Goal: Information Seeking & Learning: Check status

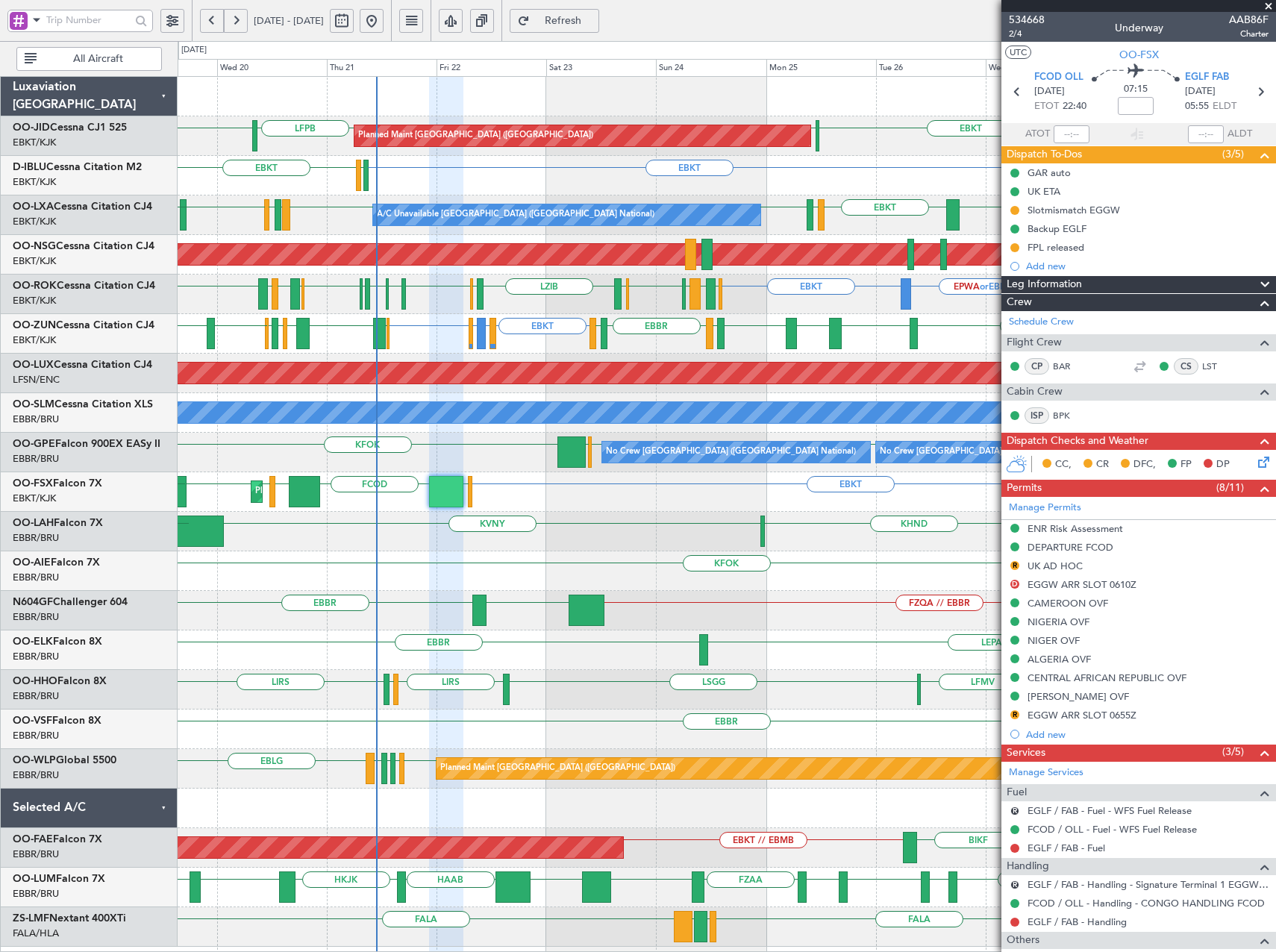
click at [769, 326] on div "EGNT EBKT LFPB EBKT LFPB Planned Maint [GEOGRAPHIC_DATA] ([GEOGRAPHIC_DATA]) EB…" at bounding box center [727, 512] width 1097 height 871
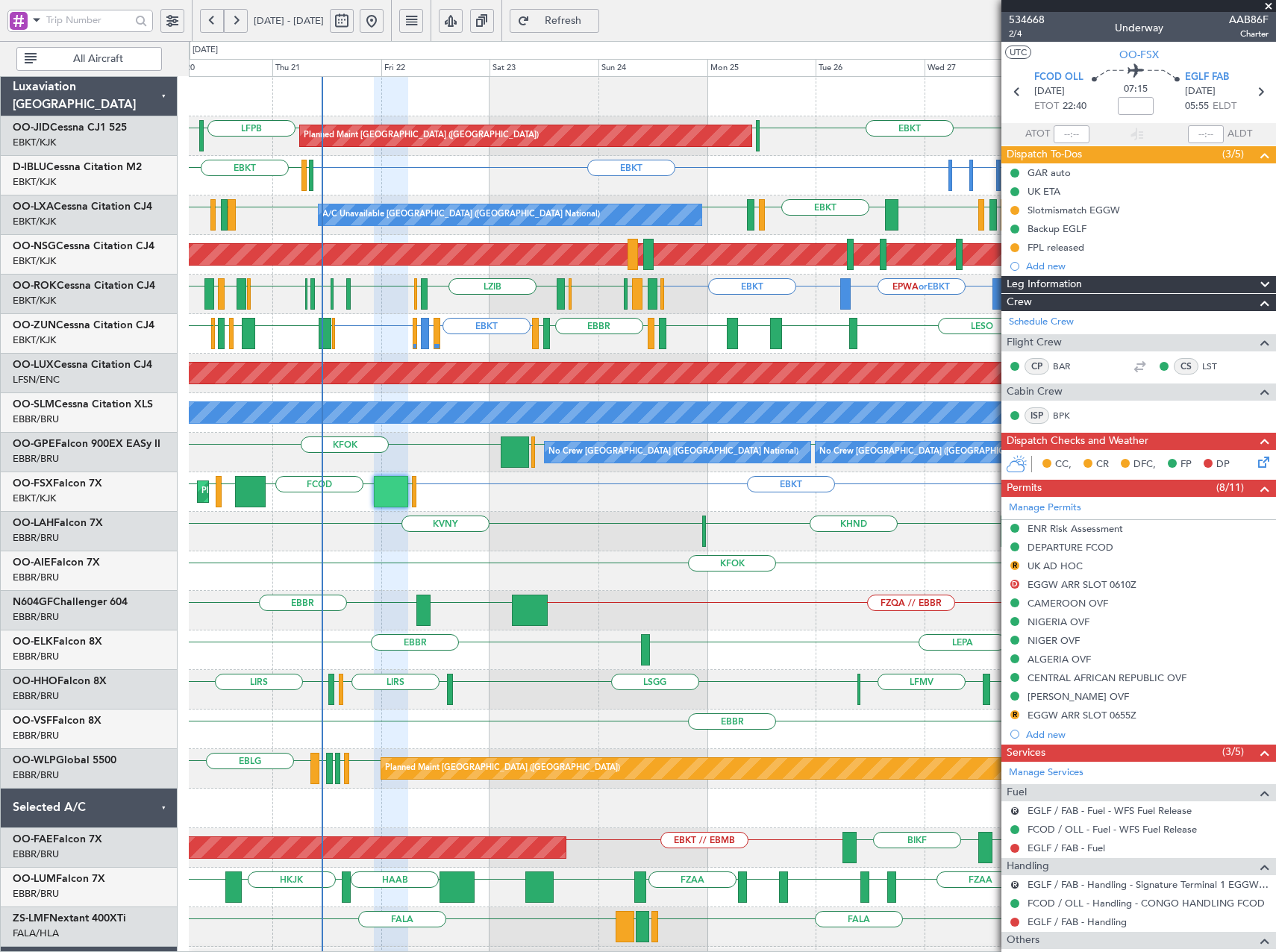
click at [715, 302] on div "Owner [GEOGRAPHIC_DATA]-[GEOGRAPHIC_DATA] EBBR or EBKT LFMD or EBKT EBKT EBKT E…" at bounding box center [732, 294] width 1086 height 40
click at [1270, 6] on span at bounding box center [1268, 6] width 15 height 13
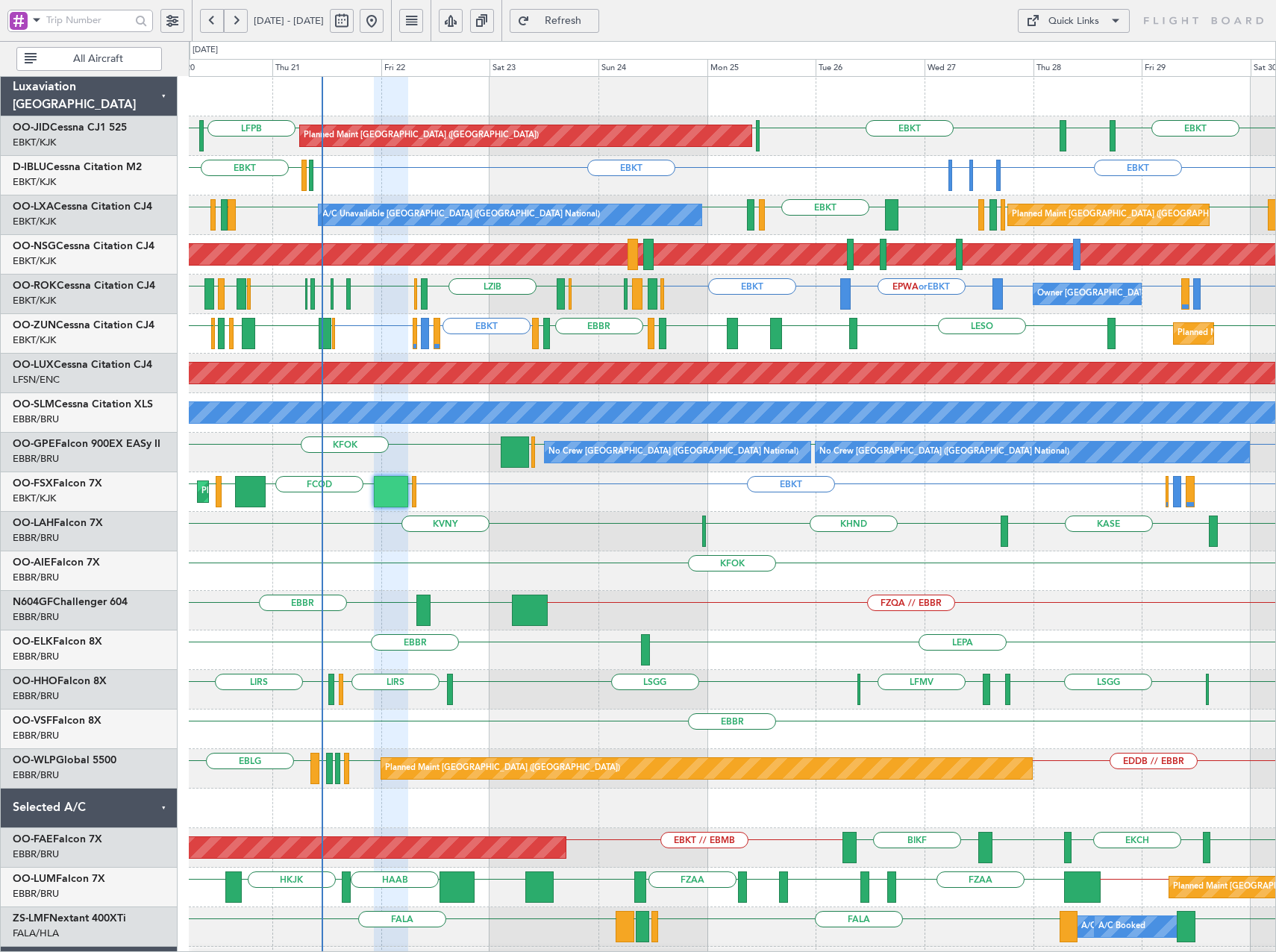
type input "0"
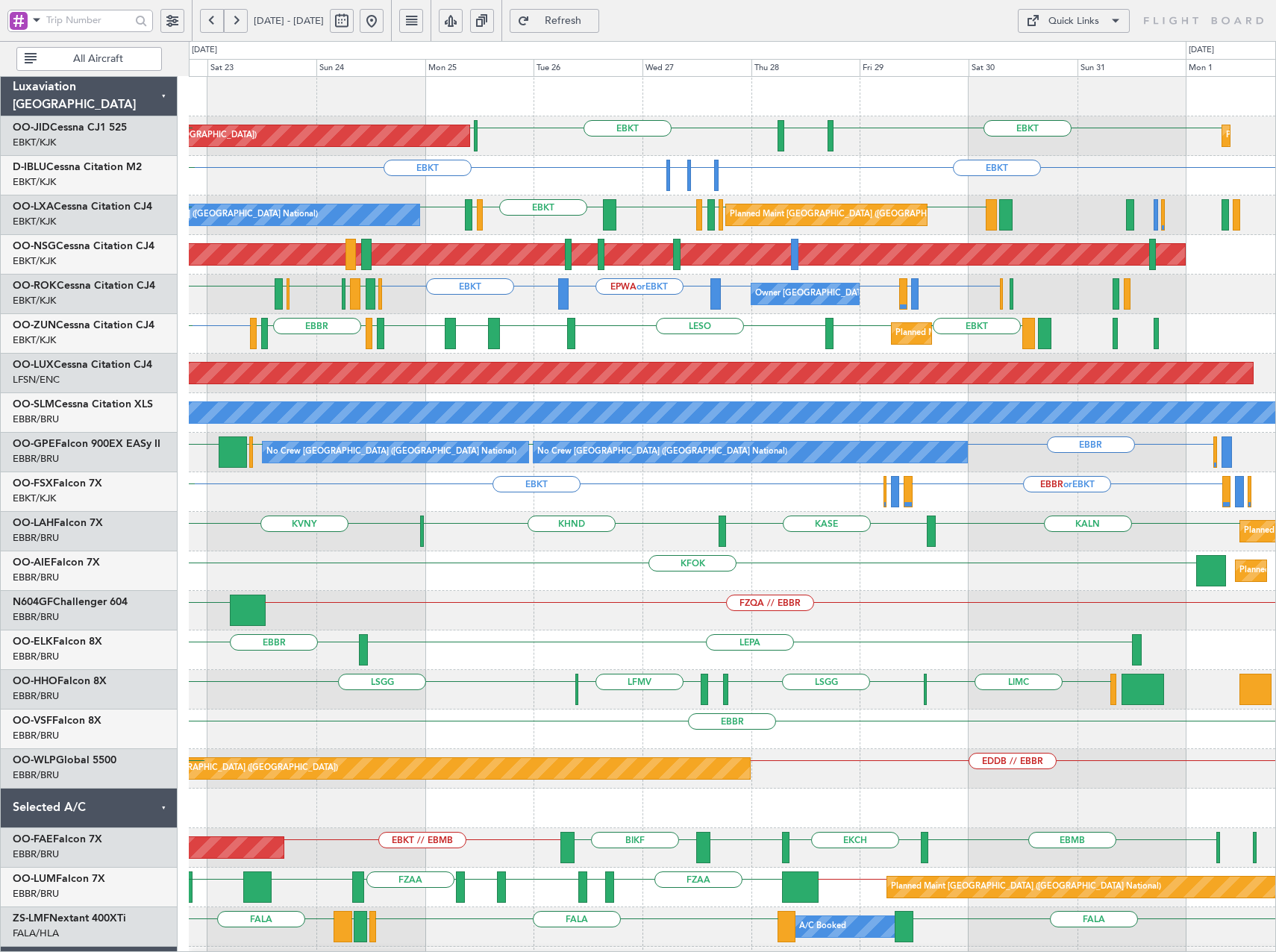
click at [766, 337] on div "EBKT EBKT EBKT LESO EBKT LEBZ EBKT LOWS [GEOGRAPHIC_DATA] LFBD Planned Maint [G…" at bounding box center [732, 334] width 1086 height 40
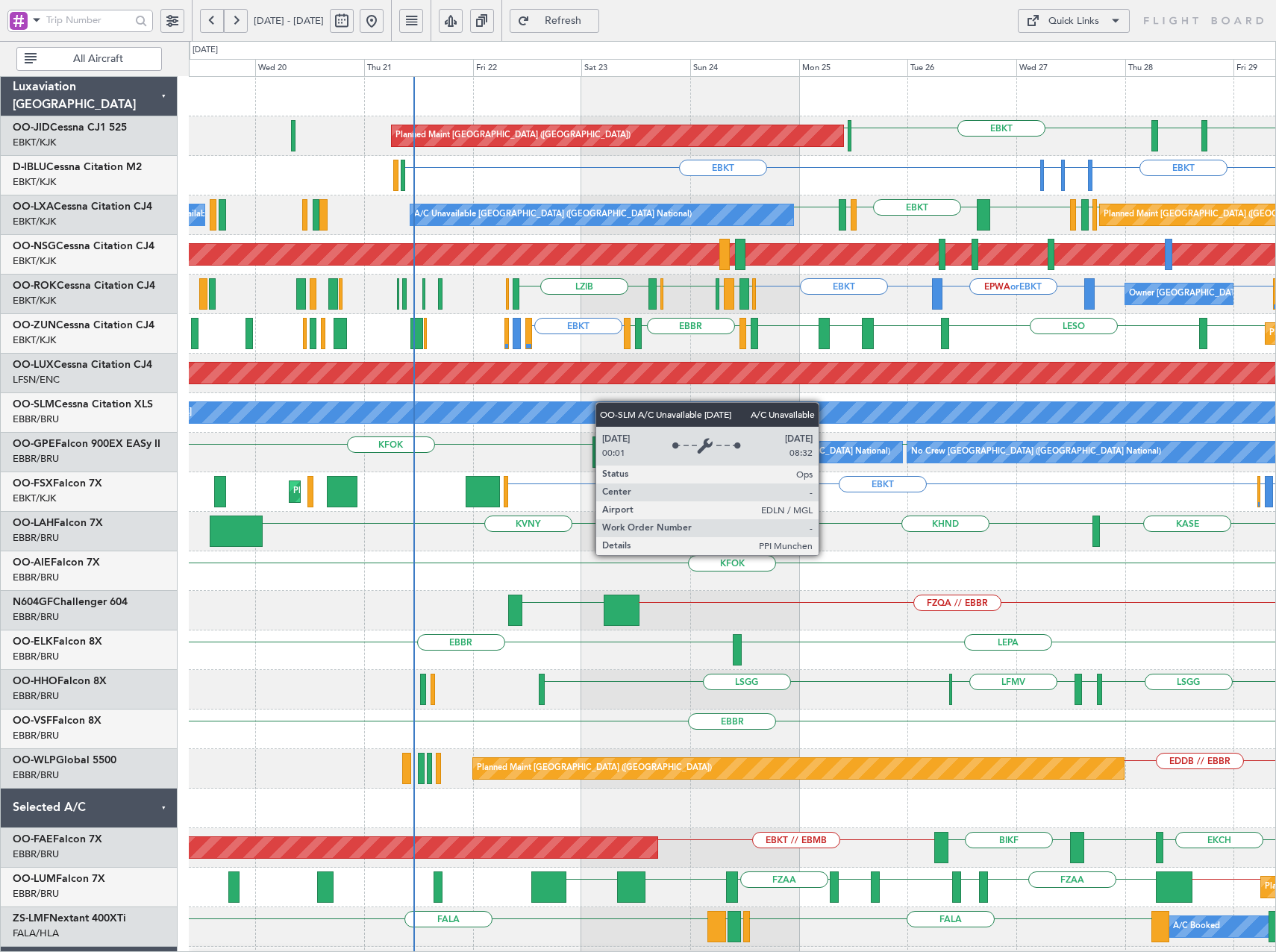
click at [769, 411] on div "Planned Maint [GEOGRAPHIC_DATA] ([GEOGRAPHIC_DATA]) EBKT [GEOGRAPHIC_DATA] EBKT…" at bounding box center [732, 571] width 1086 height 989
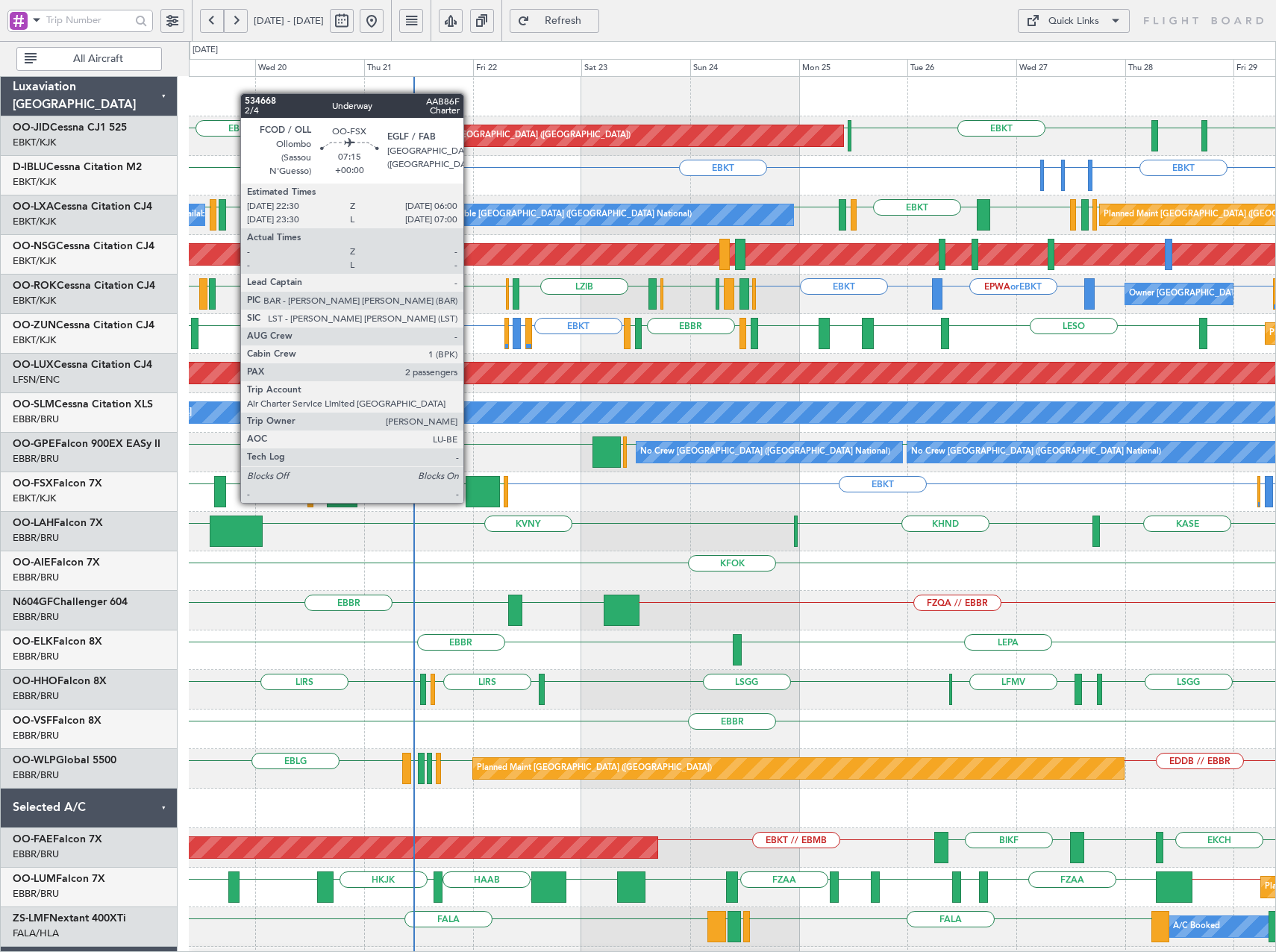
click at [470, 488] on div at bounding box center [482, 492] width 34 height 32
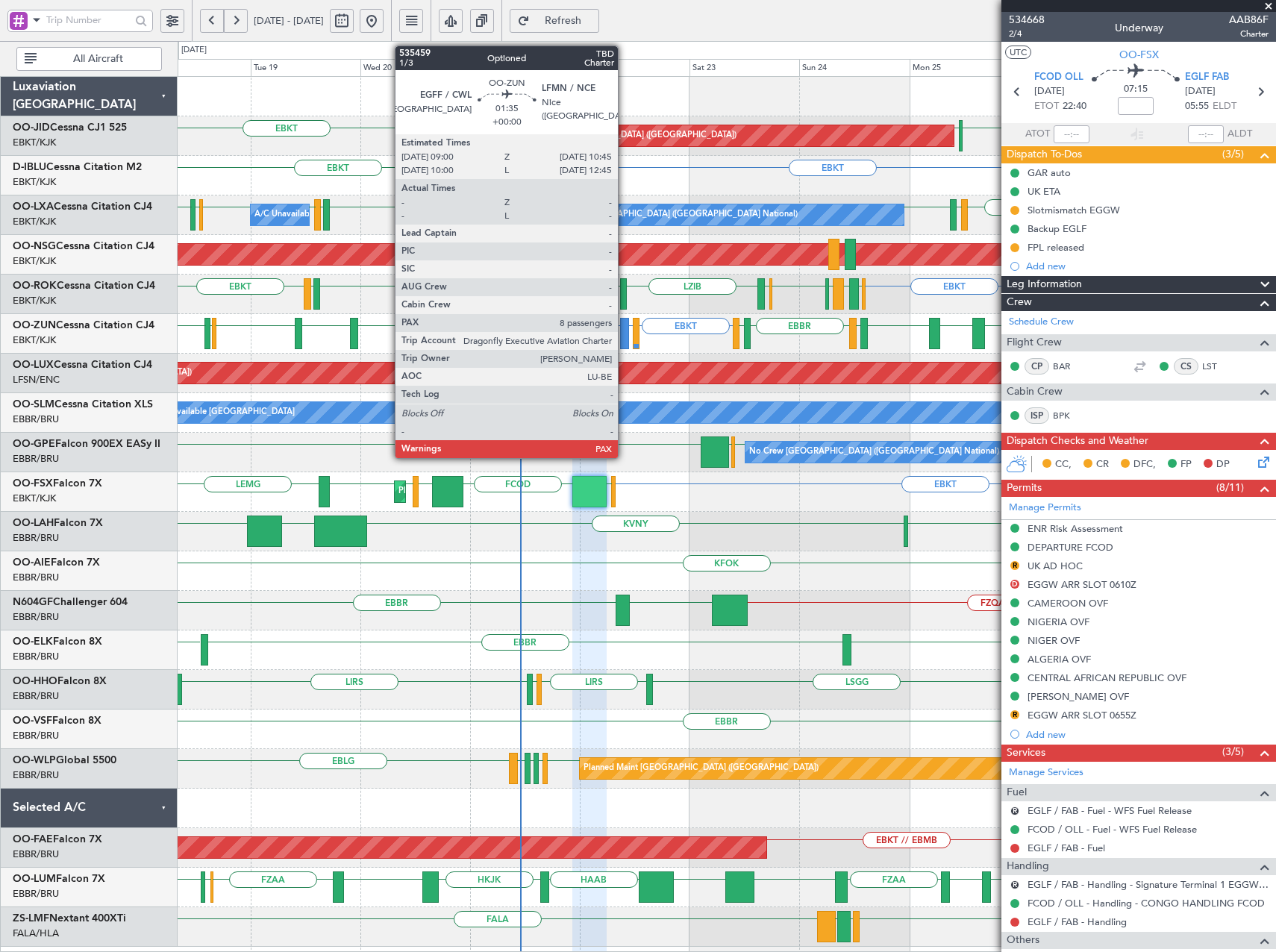
click at [625, 339] on div at bounding box center [624, 334] width 8 height 32
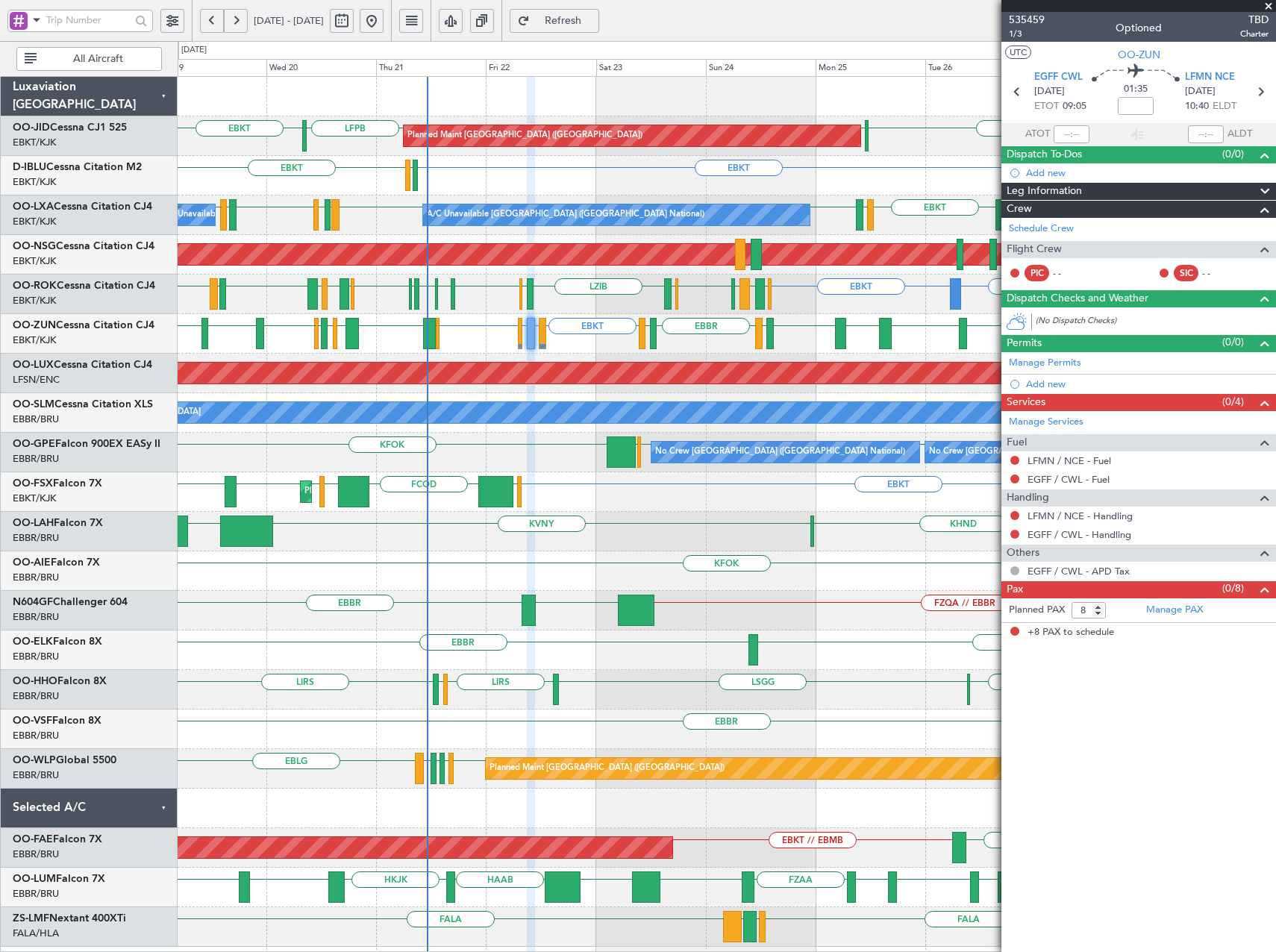
click at [780, 360] on div "EBKT EBKT LFPB LFPB [GEOGRAPHIC_DATA] Planned Maint [GEOGRAPHIC_DATA] ([GEOGRAP…" at bounding box center [727, 512] width 1097 height 871
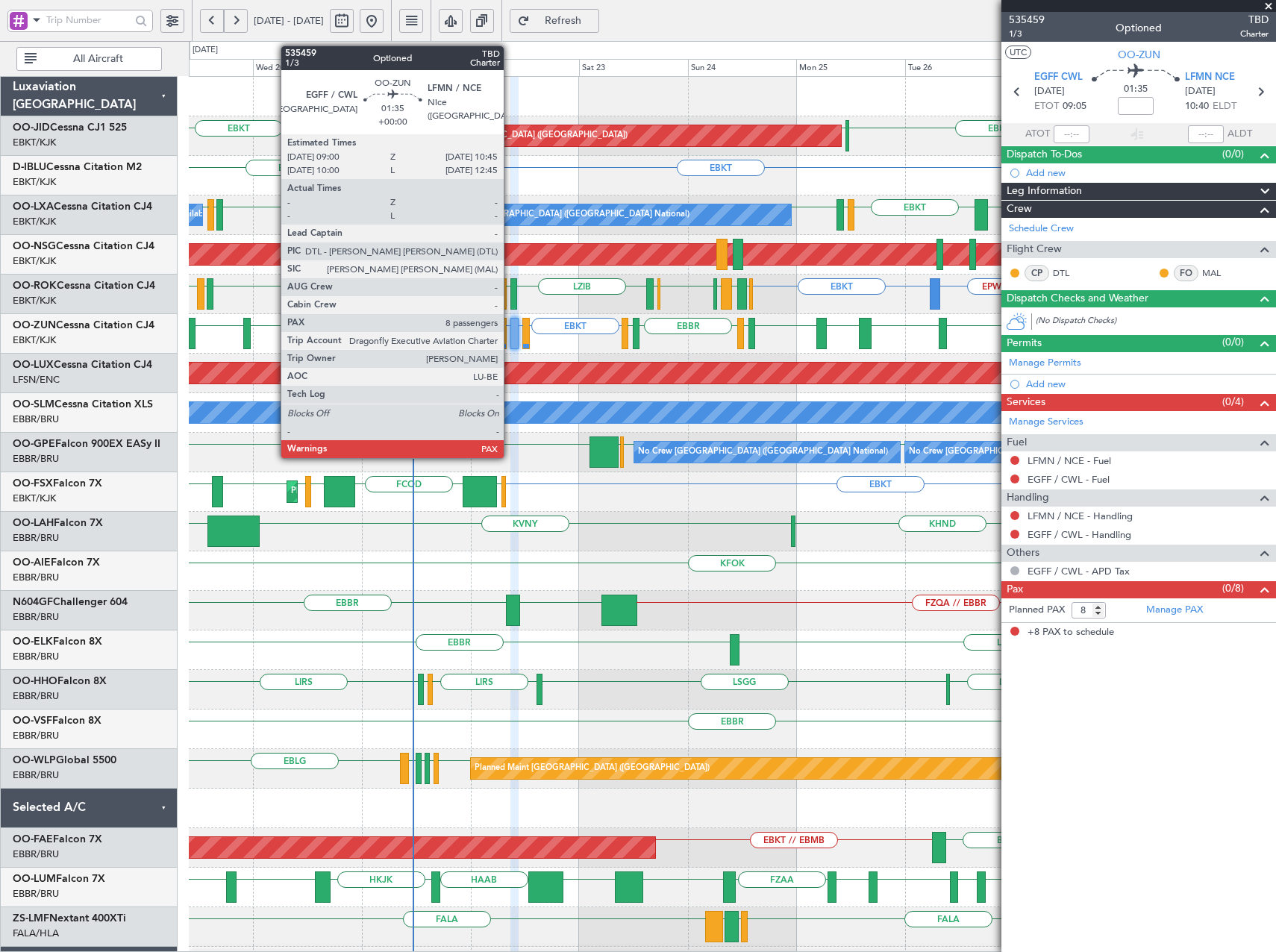
click at [511, 334] on div at bounding box center [515, 334] width 8 height 32
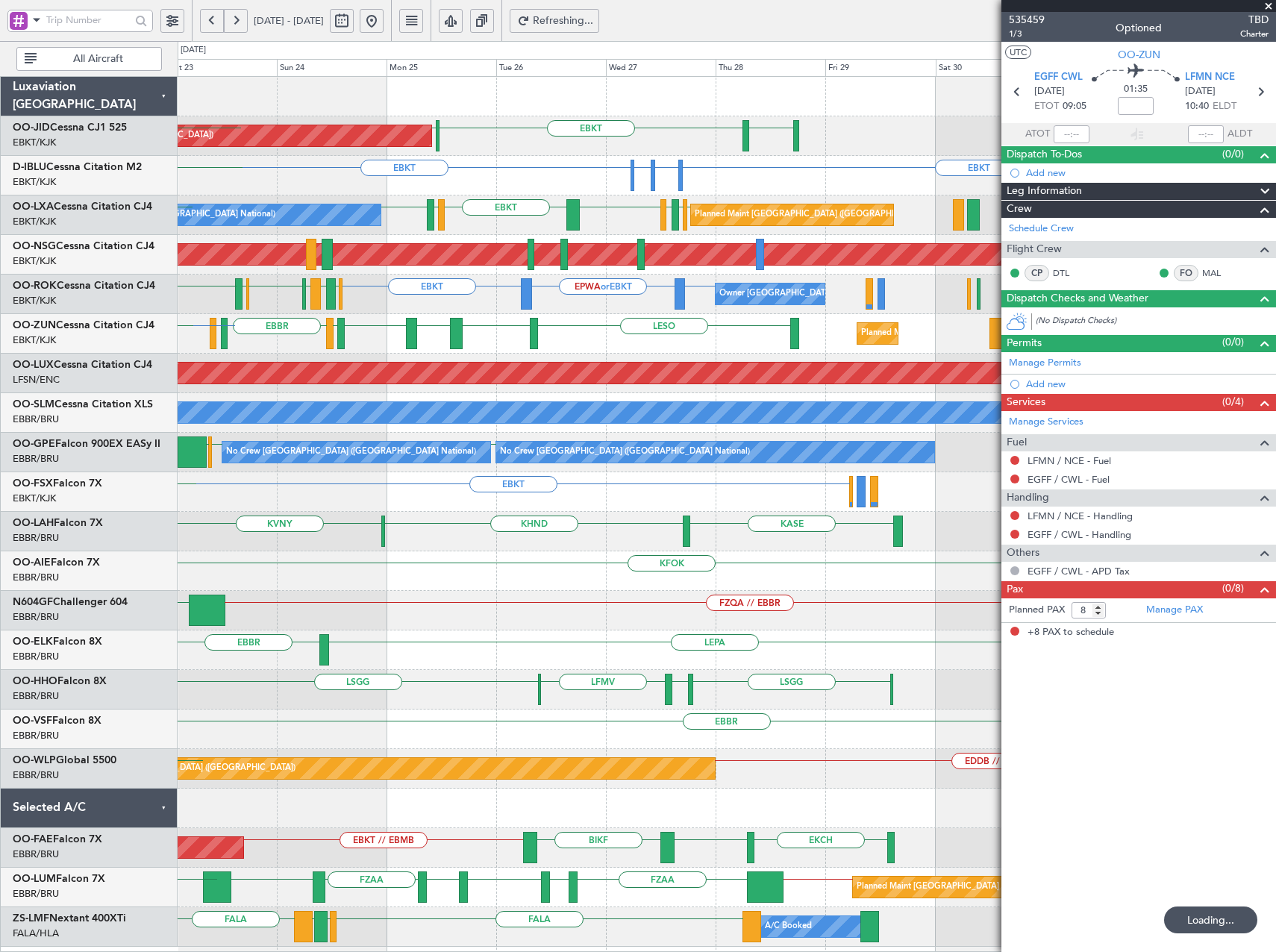
click at [471, 317] on div "EGNT EBKT LFPB Planned Maint [GEOGRAPHIC_DATA] ([GEOGRAPHIC_DATA]) Planned Main…" at bounding box center [727, 512] width 1097 height 871
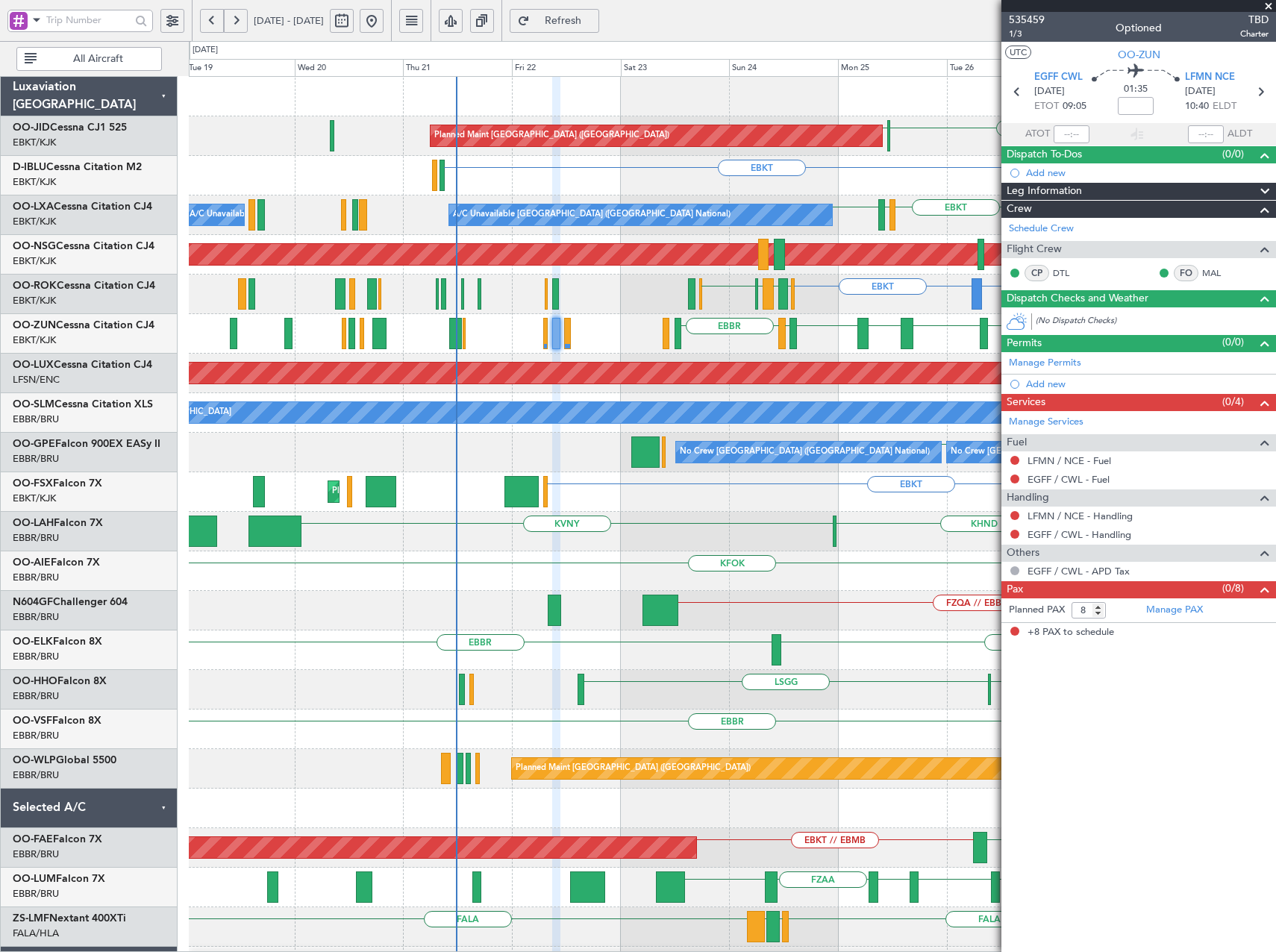
click at [950, 357] on div "Planned Maint [GEOGRAPHIC_DATA] ([GEOGRAPHIC_DATA]) EBKT [GEOGRAPHIC_DATA] EBKT…" at bounding box center [732, 571] width 1086 height 989
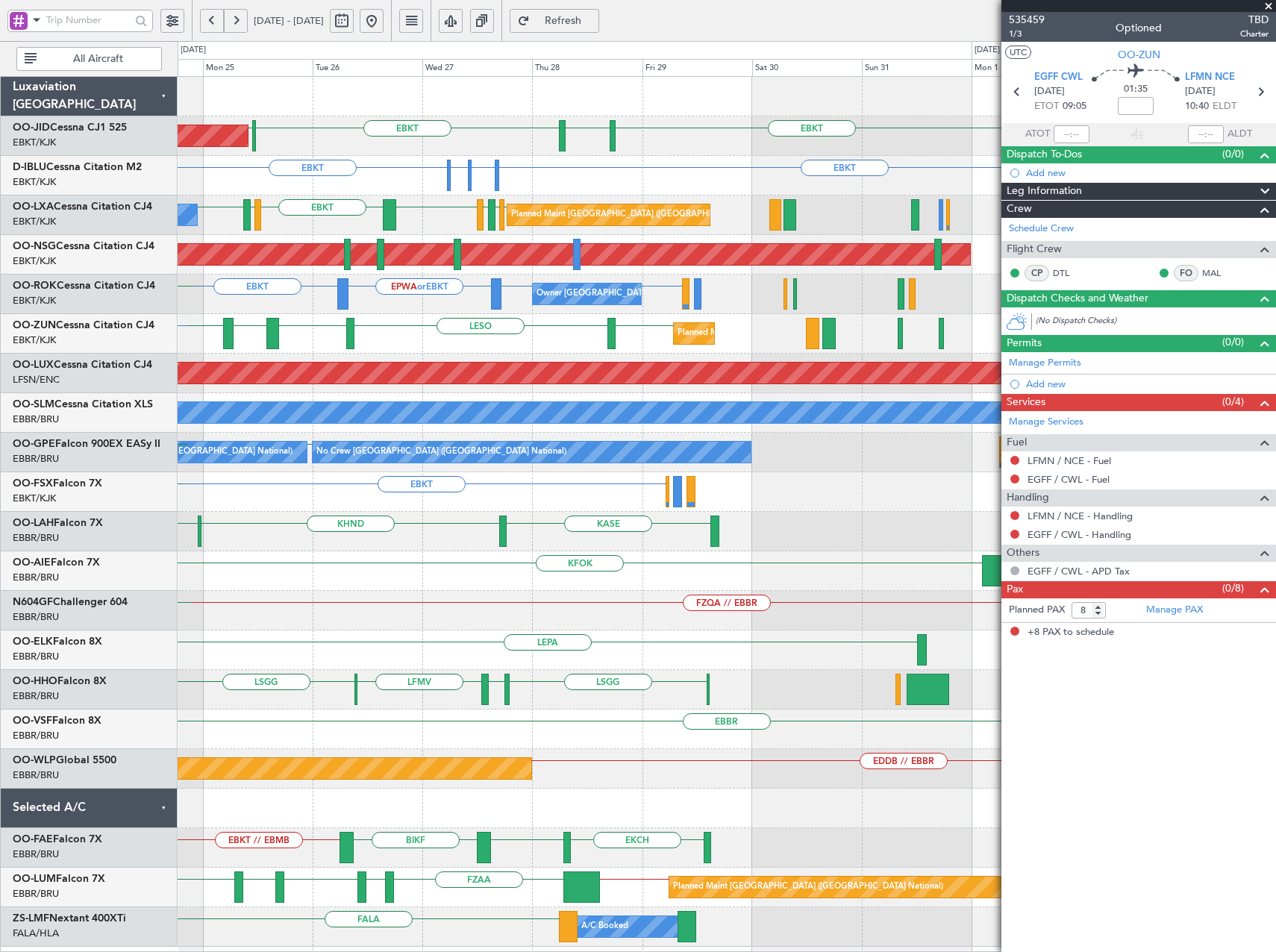
click at [173, 238] on div "Planned Maint [GEOGRAPHIC_DATA] ([GEOGRAPHIC_DATA]) EBKT [GEOGRAPHIC_DATA] EBKT…" at bounding box center [638, 497] width 1276 height 911
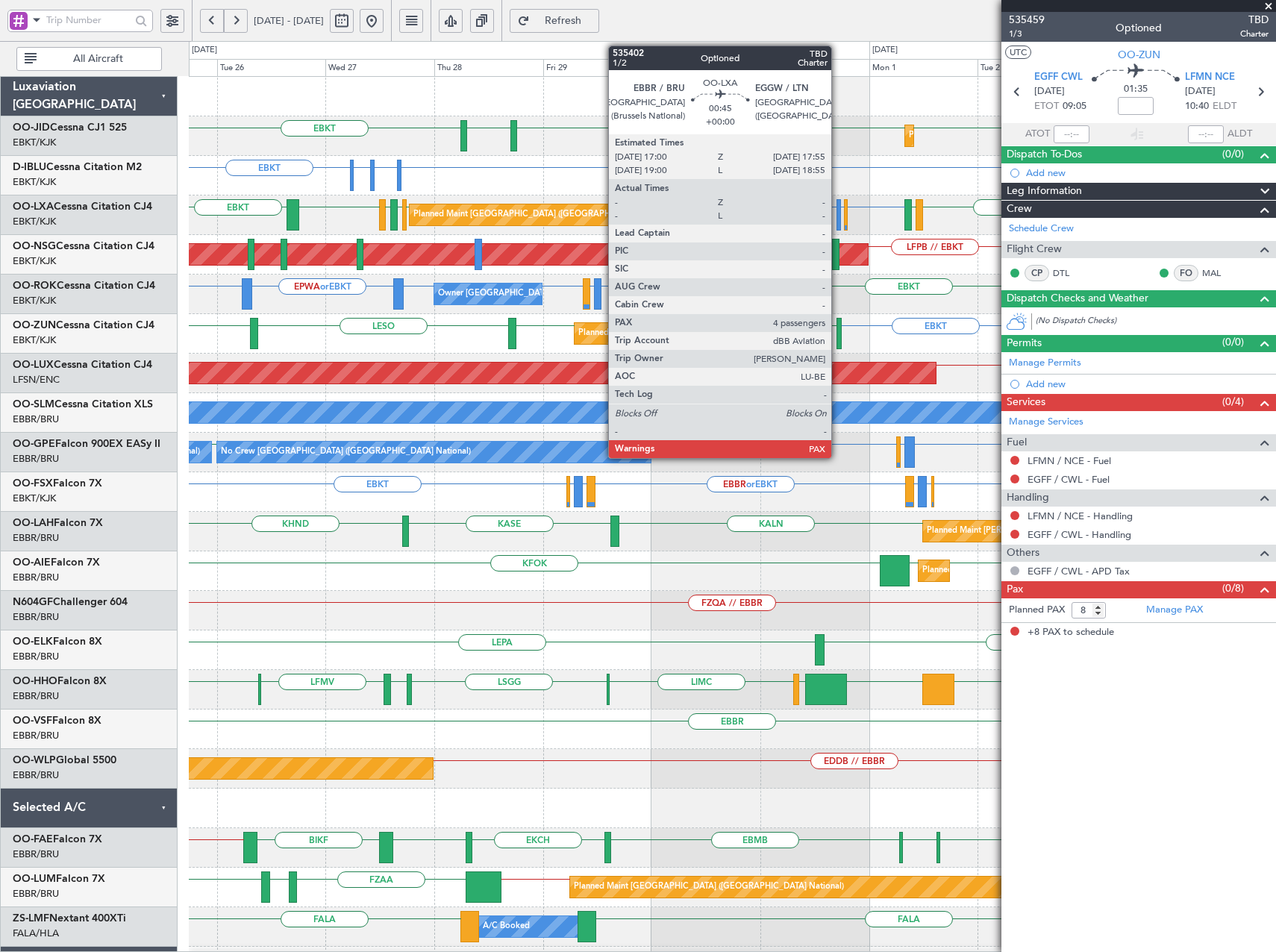
click at [838, 221] on div at bounding box center [839, 215] width 5 height 32
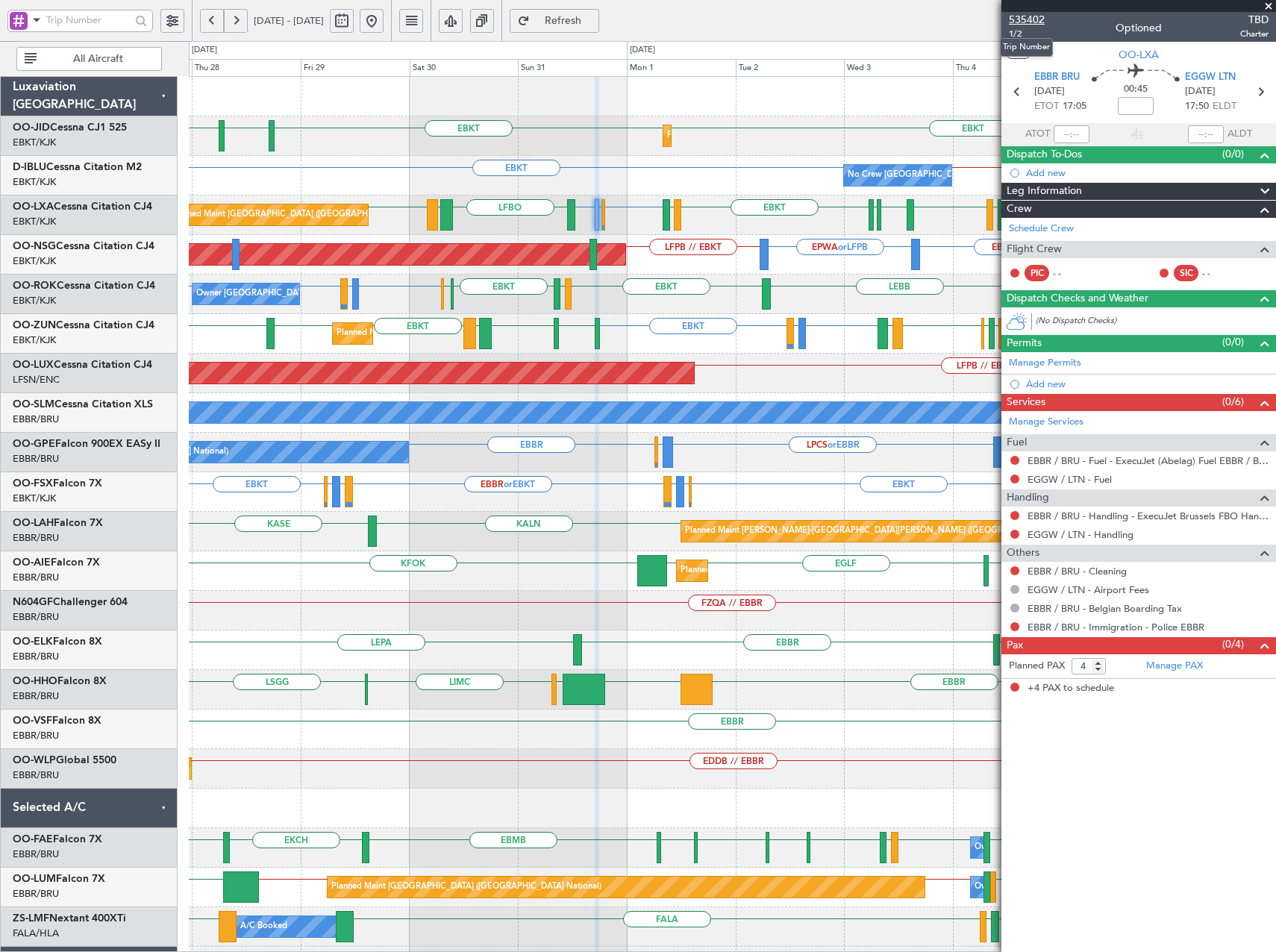
click at [1014, 16] on span "535402" at bounding box center [1026, 20] width 36 height 16
click at [594, 22] on span "Refresh" at bounding box center [563, 21] width 61 height 10
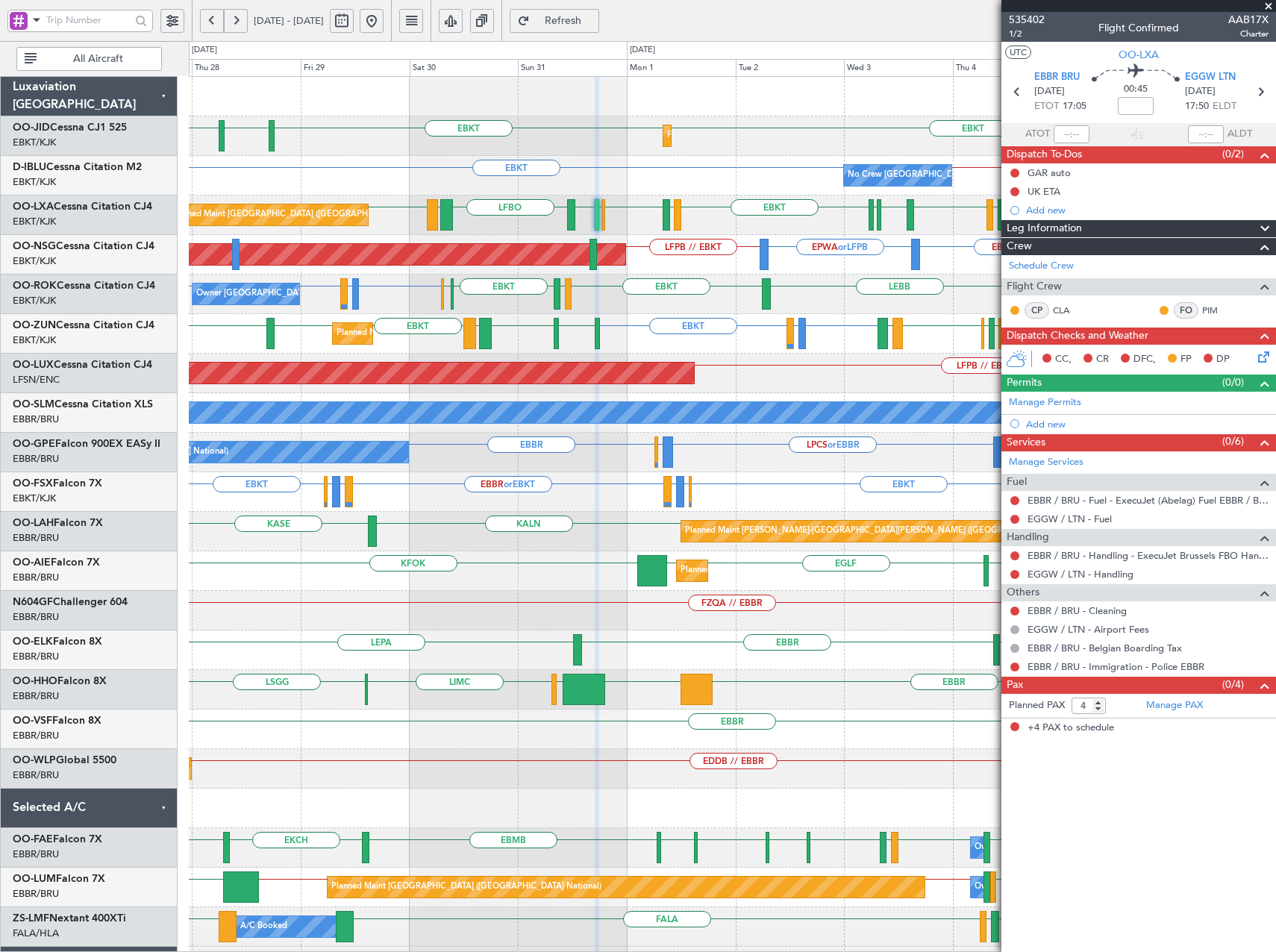
click at [1273, 4] on span at bounding box center [1268, 6] width 15 height 13
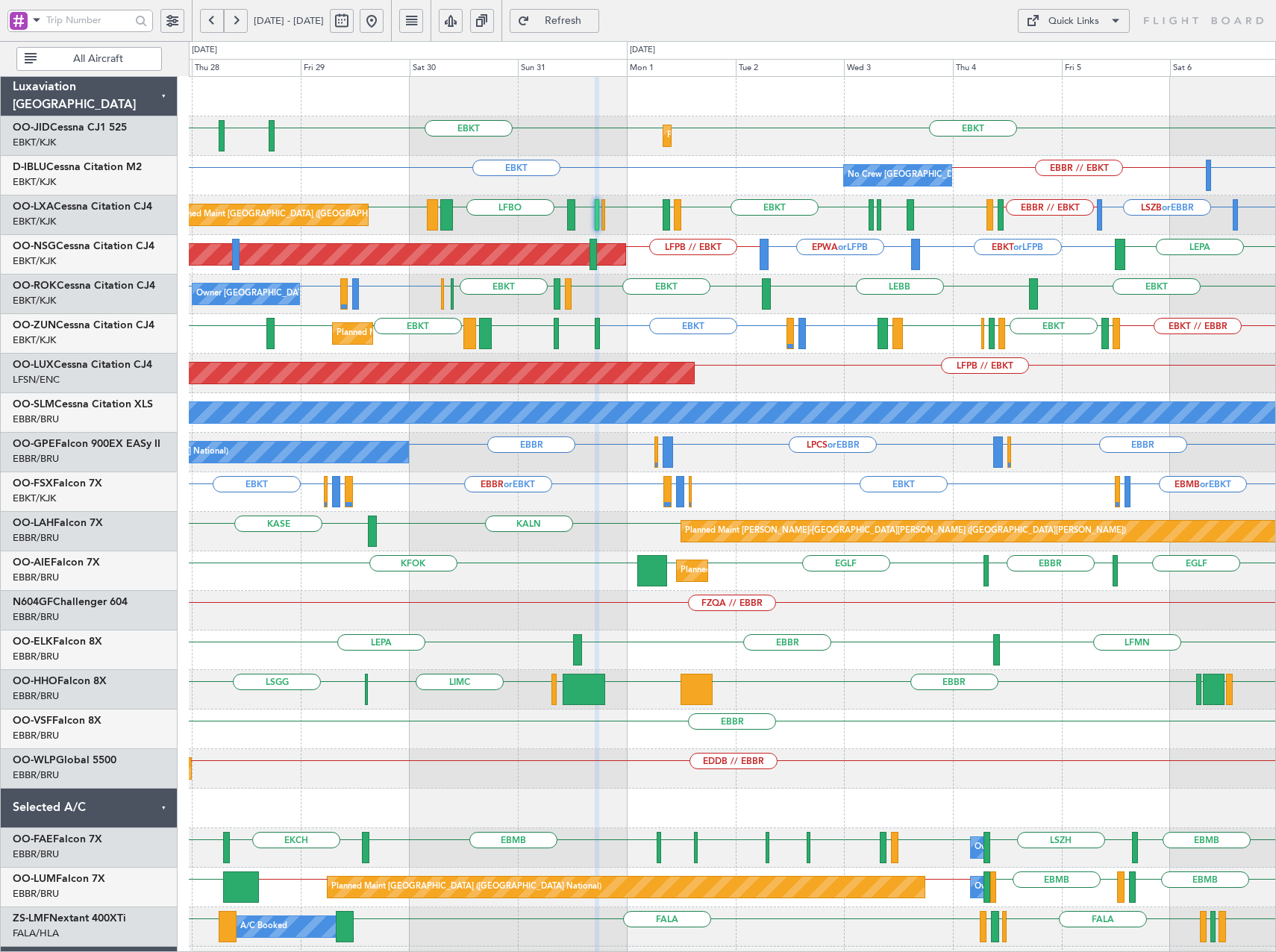
type input "0"
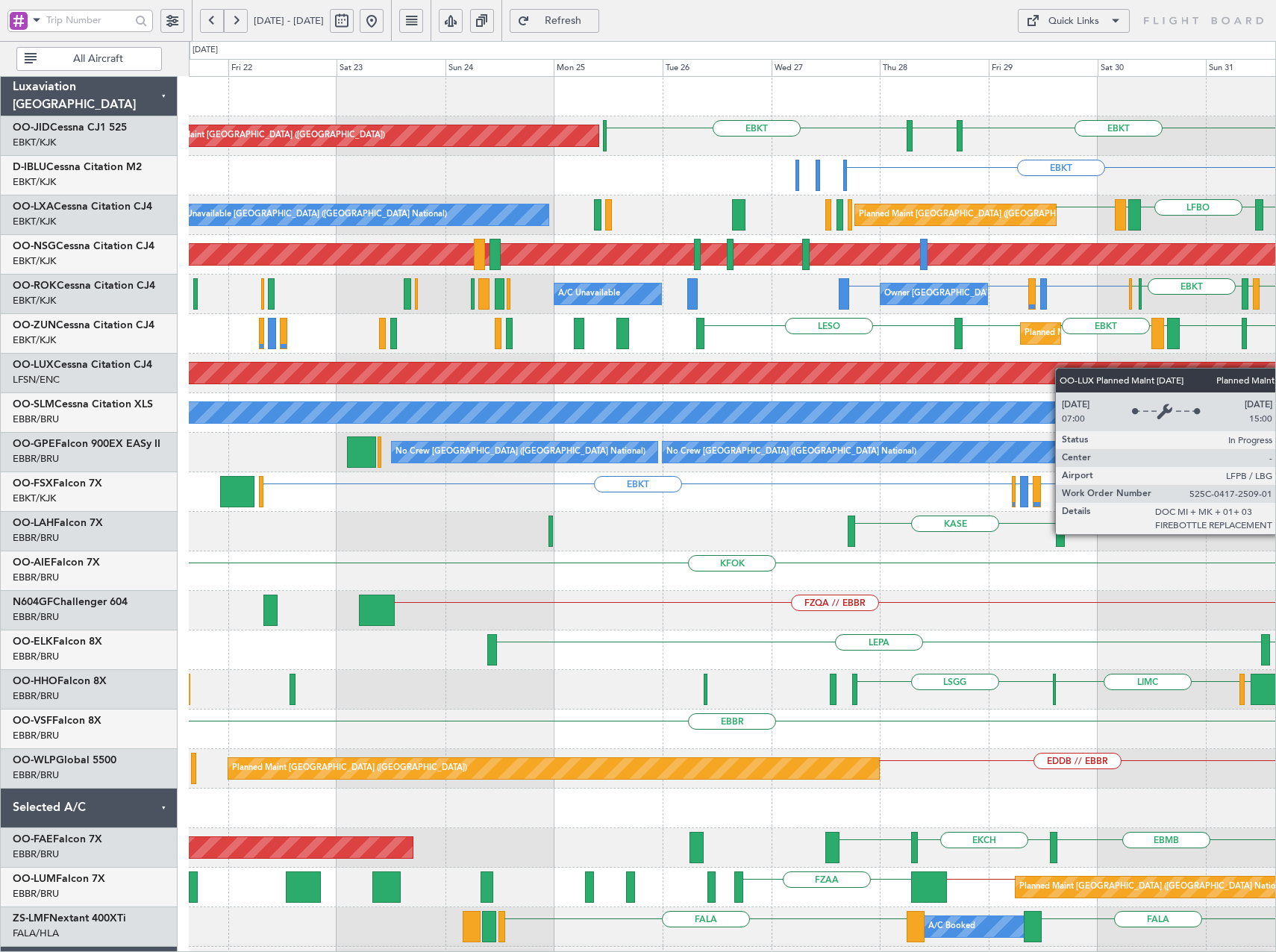
click at [1165, 387] on div "EBKT EBKT [GEOGRAPHIC_DATA] Planned Maint [GEOGRAPHIC_DATA] ([GEOGRAPHIC_DATA])…" at bounding box center [732, 571] width 1086 height 989
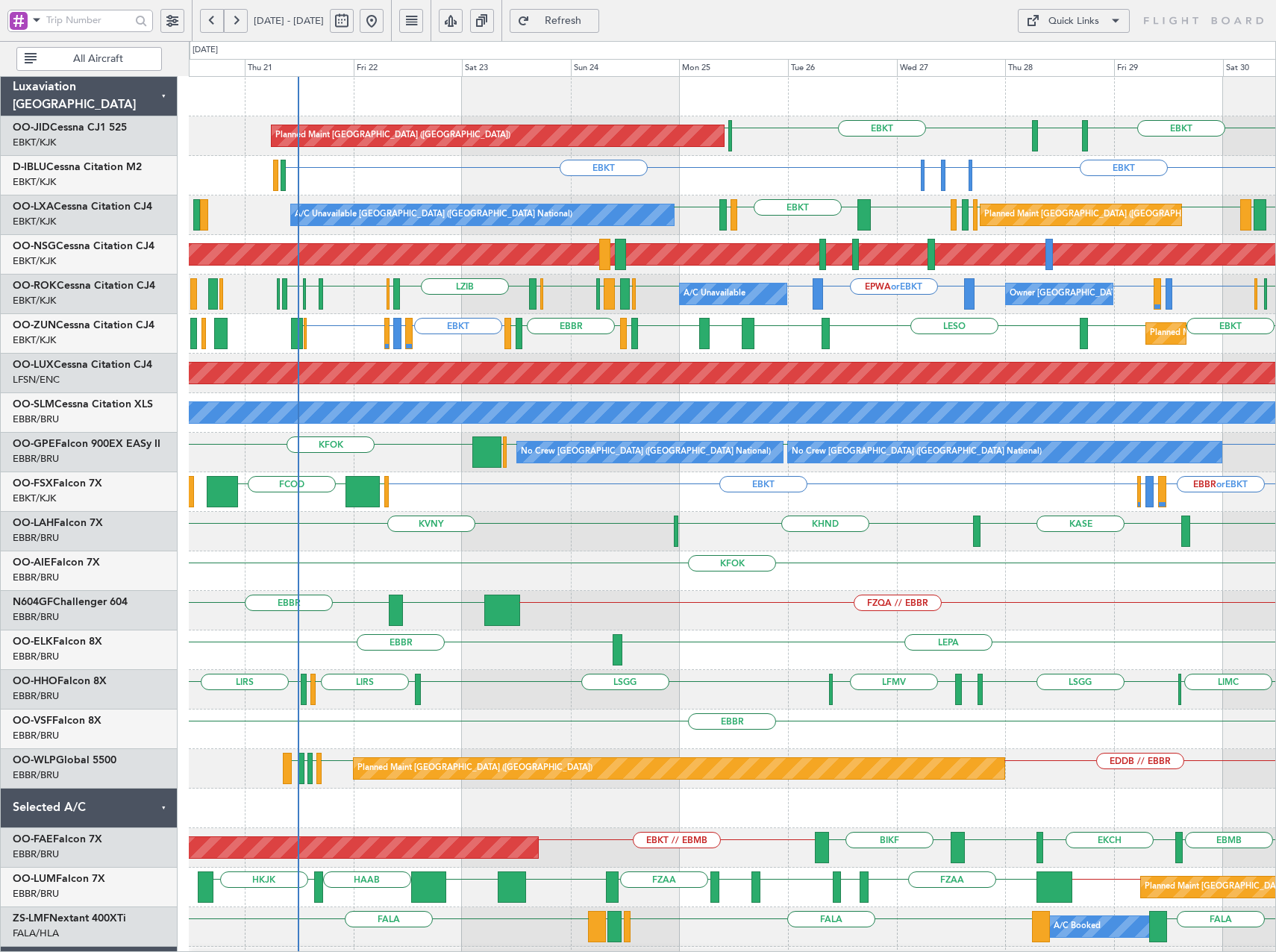
click at [641, 315] on div "Planned Maint [GEOGRAPHIC_DATA] ([GEOGRAPHIC_DATA]) EBKT LFPB EBKT [GEOGRAPHIC_…" at bounding box center [732, 551] width 1086 height 950
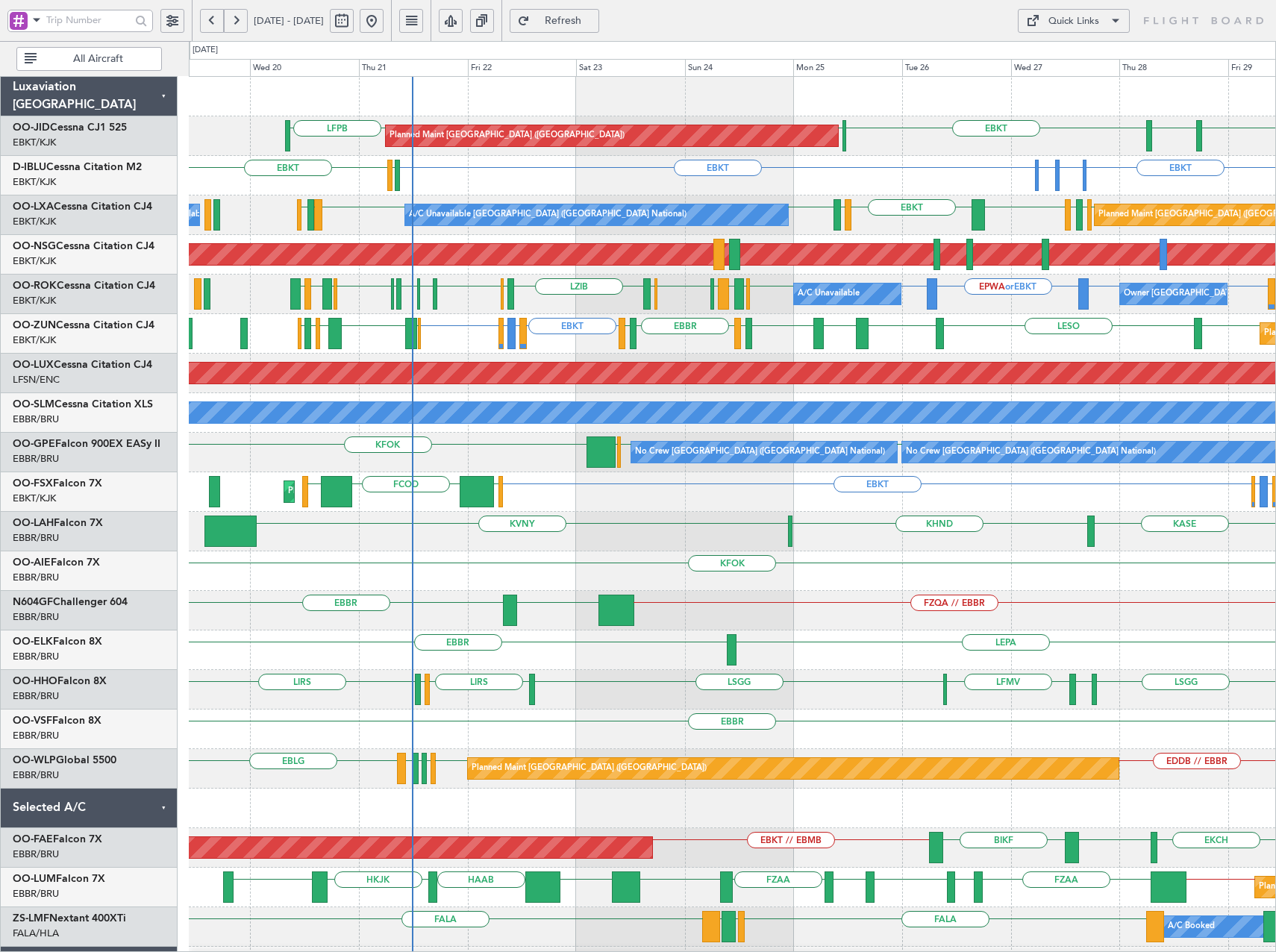
click at [686, 290] on div "Owner [GEOGRAPHIC_DATA]-[GEOGRAPHIC_DATA] A/C Unavailable EBKT EPWA or EBKT EBK…" at bounding box center [732, 294] width 1086 height 40
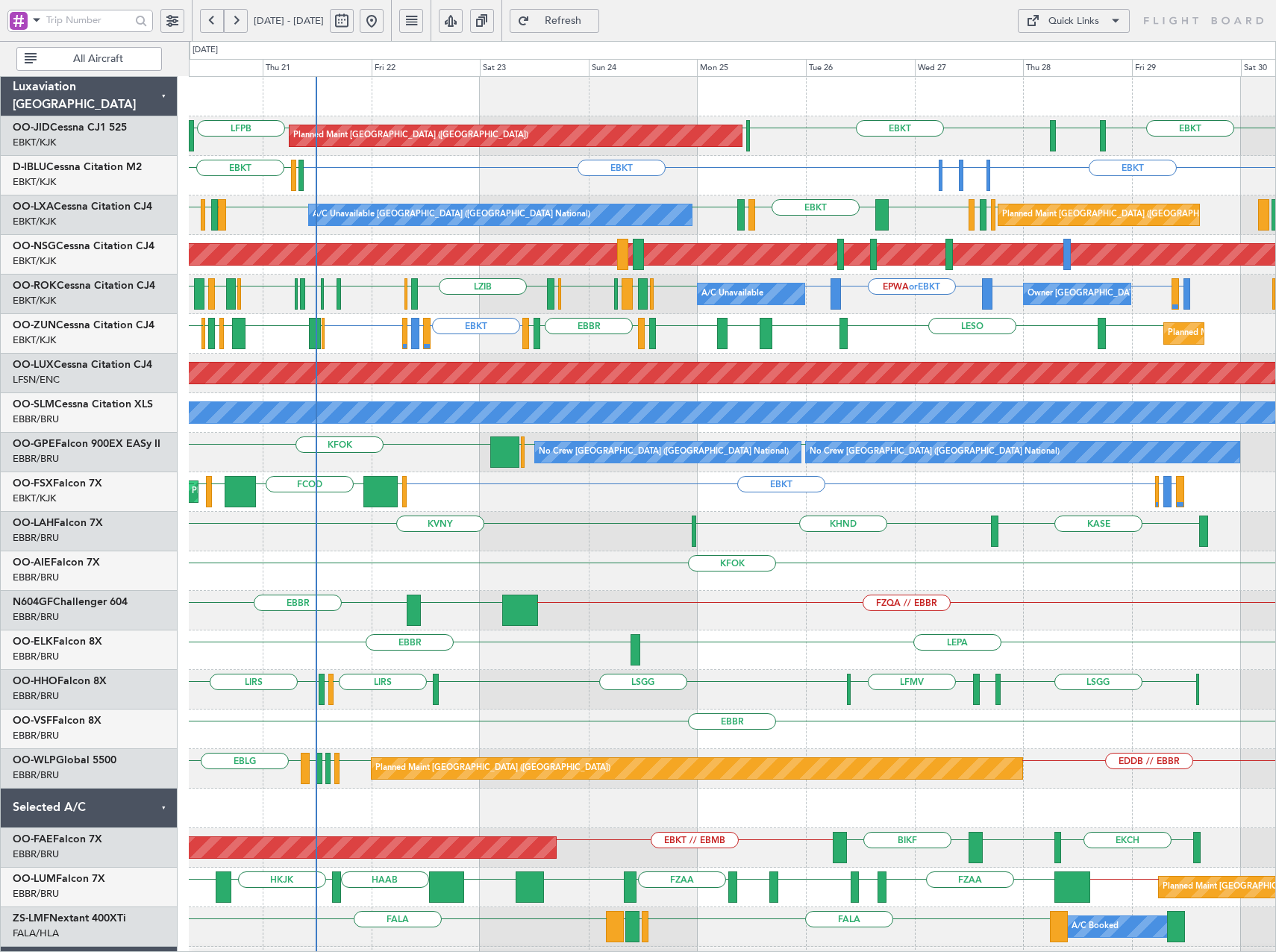
click at [864, 287] on div "Owner [GEOGRAPHIC_DATA]-[GEOGRAPHIC_DATA] A/C Unavailable EBKT EPWA or EBKT EBK…" at bounding box center [732, 294] width 1086 height 40
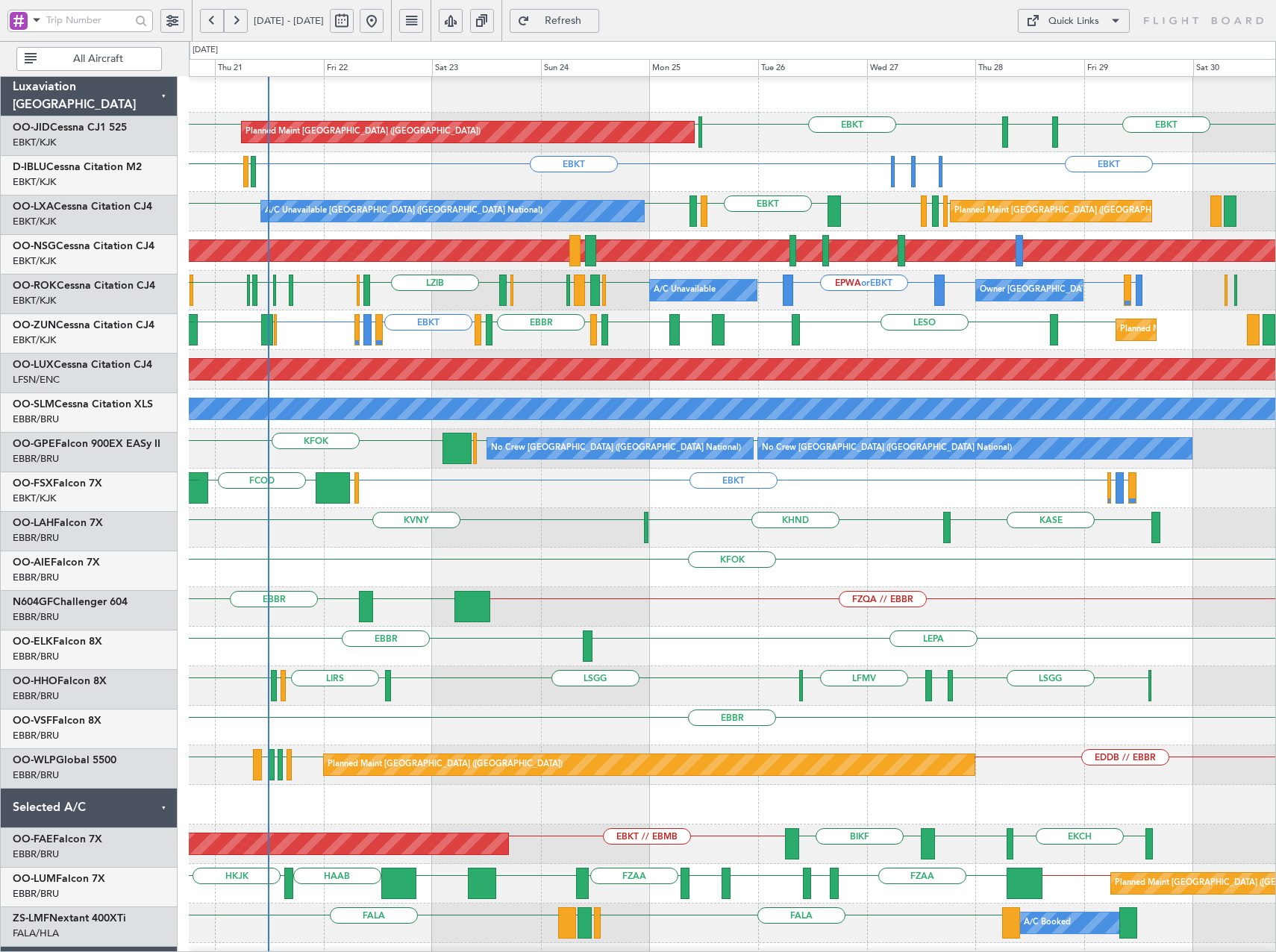
scroll to position [4, 0]
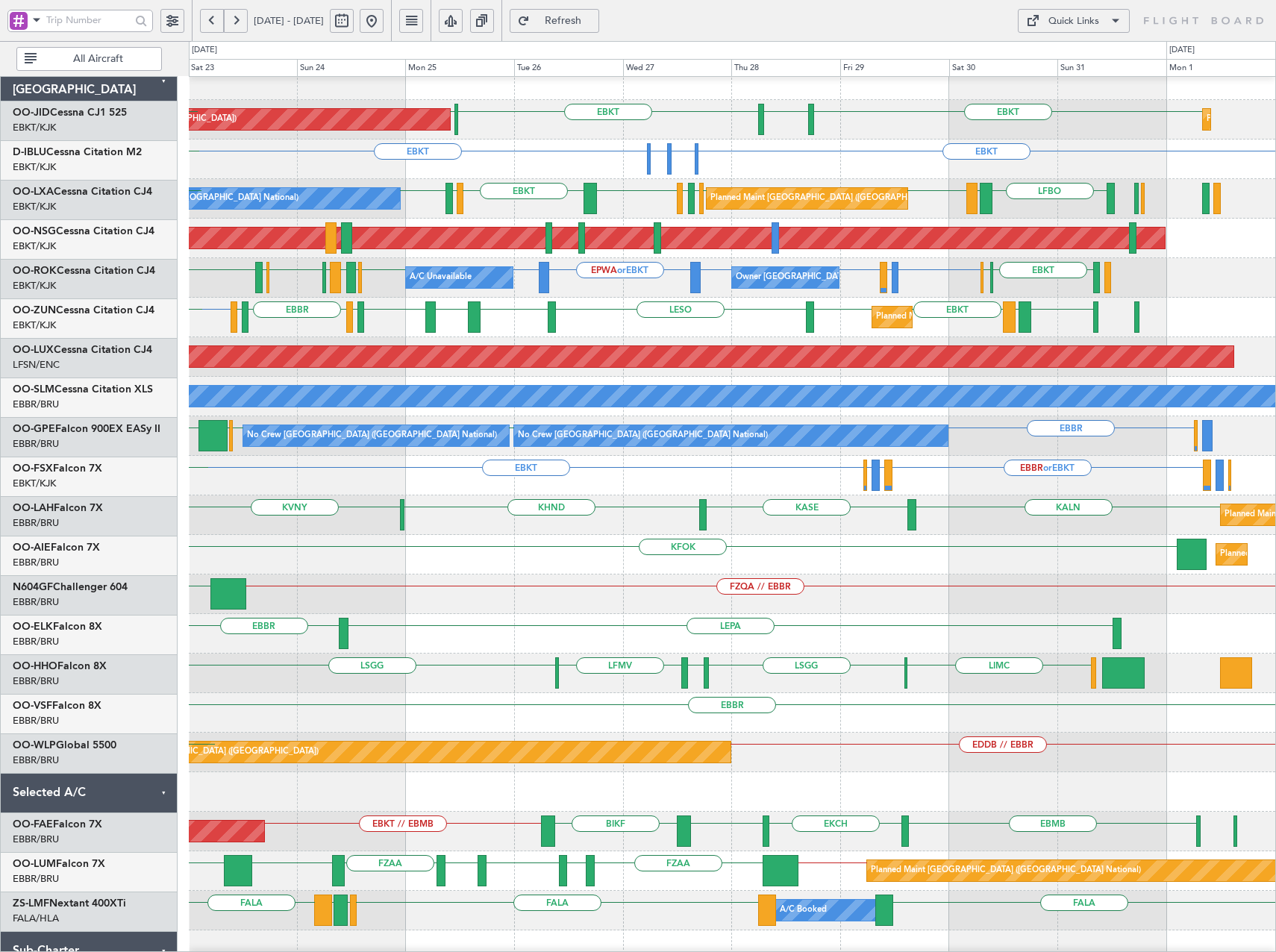
click at [853, 286] on div "Owner [GEOGRAPHIC_DATA]-[GEOGRAPHIC_DATA] A/C Unavailable EBKT EPWA or EBKT EBK…" at bounding box center [732, 278] width 1086 height 40
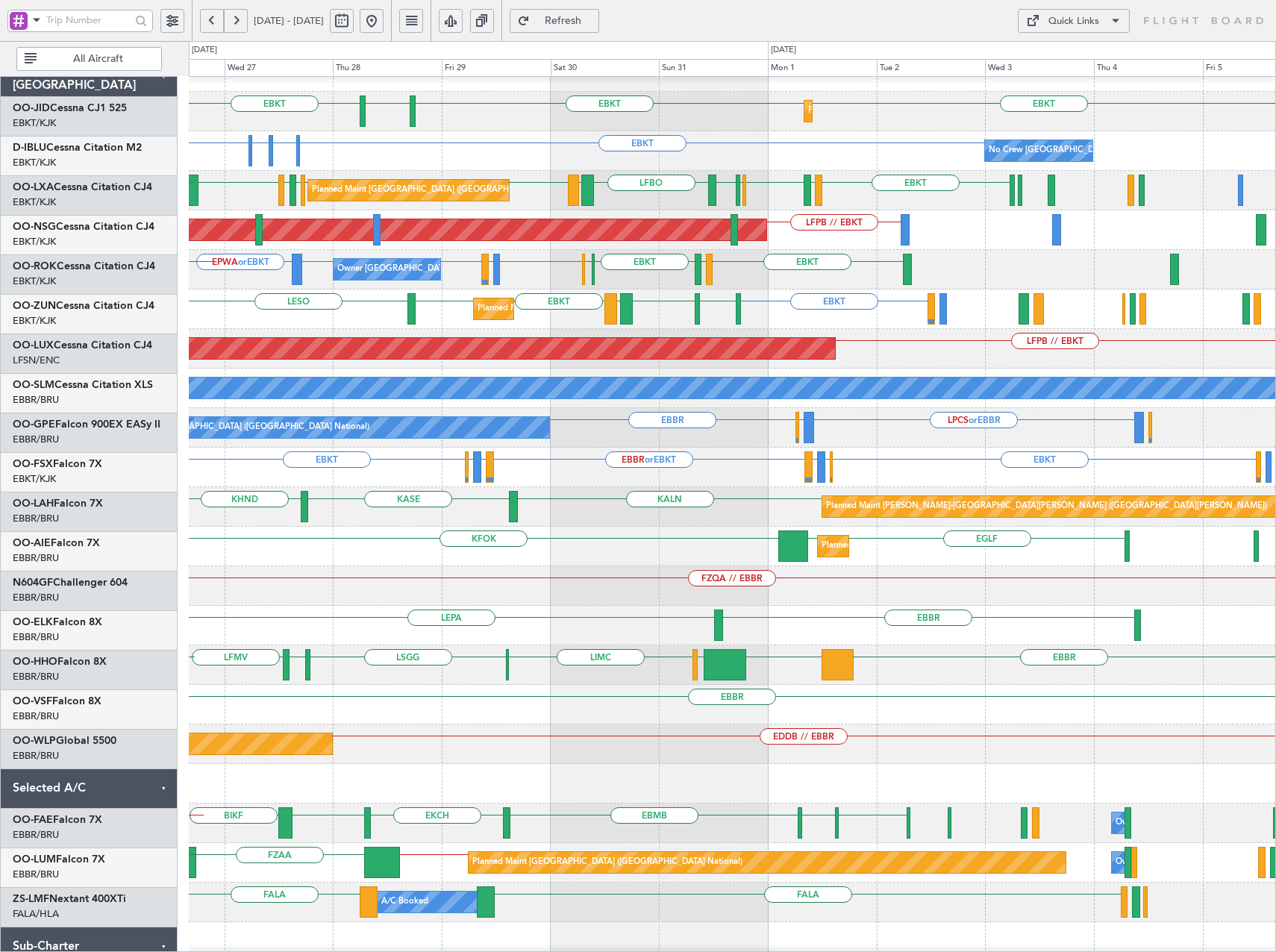
scroll to position [26, 0]
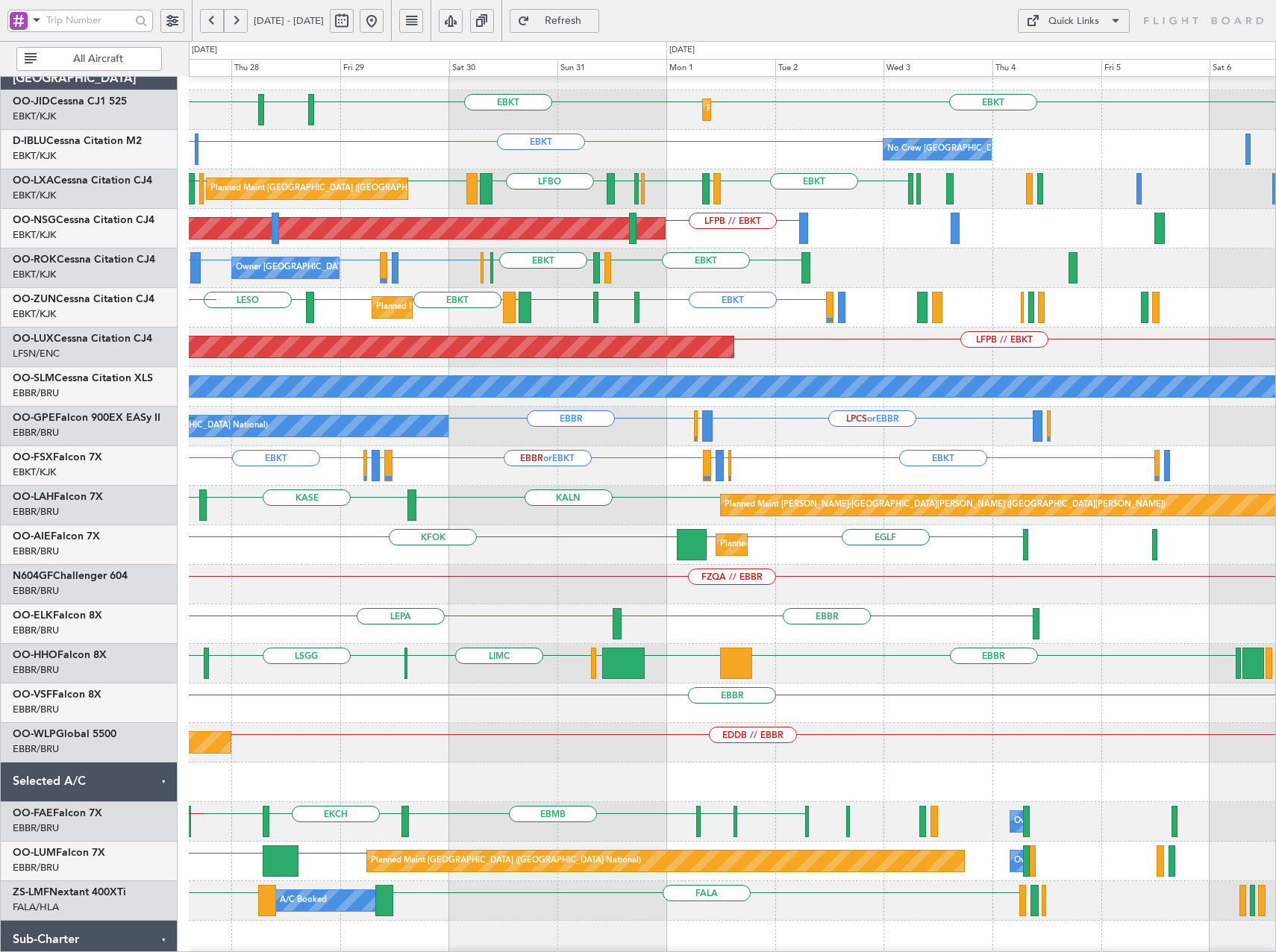
click at [445, 317] on div "Planned Maint Kortrijk-[GEOGRAPHIC_DATA] EBKT LESO EGGD EBKT LICA EBKT EBKT LEB…" at bounding box center [732, 308] width 1086 height 40
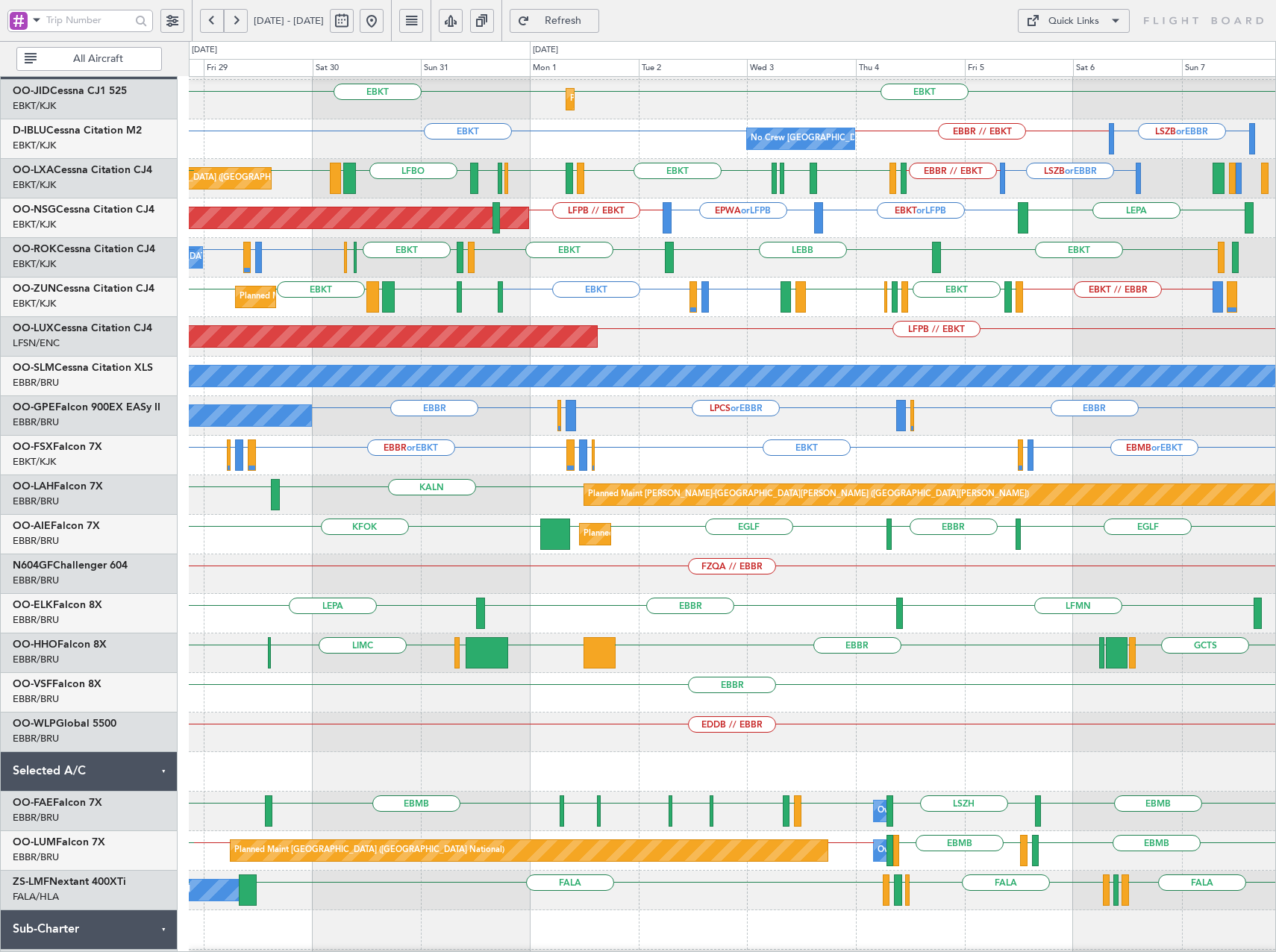
click at [764, 340] on div "Planned Maint [GEOGRAPHIC_DATA] ([GEOGRAPHIC_DATA]) LFPB // EBKT" at bounding box center [732, 337] width 1086 height 40
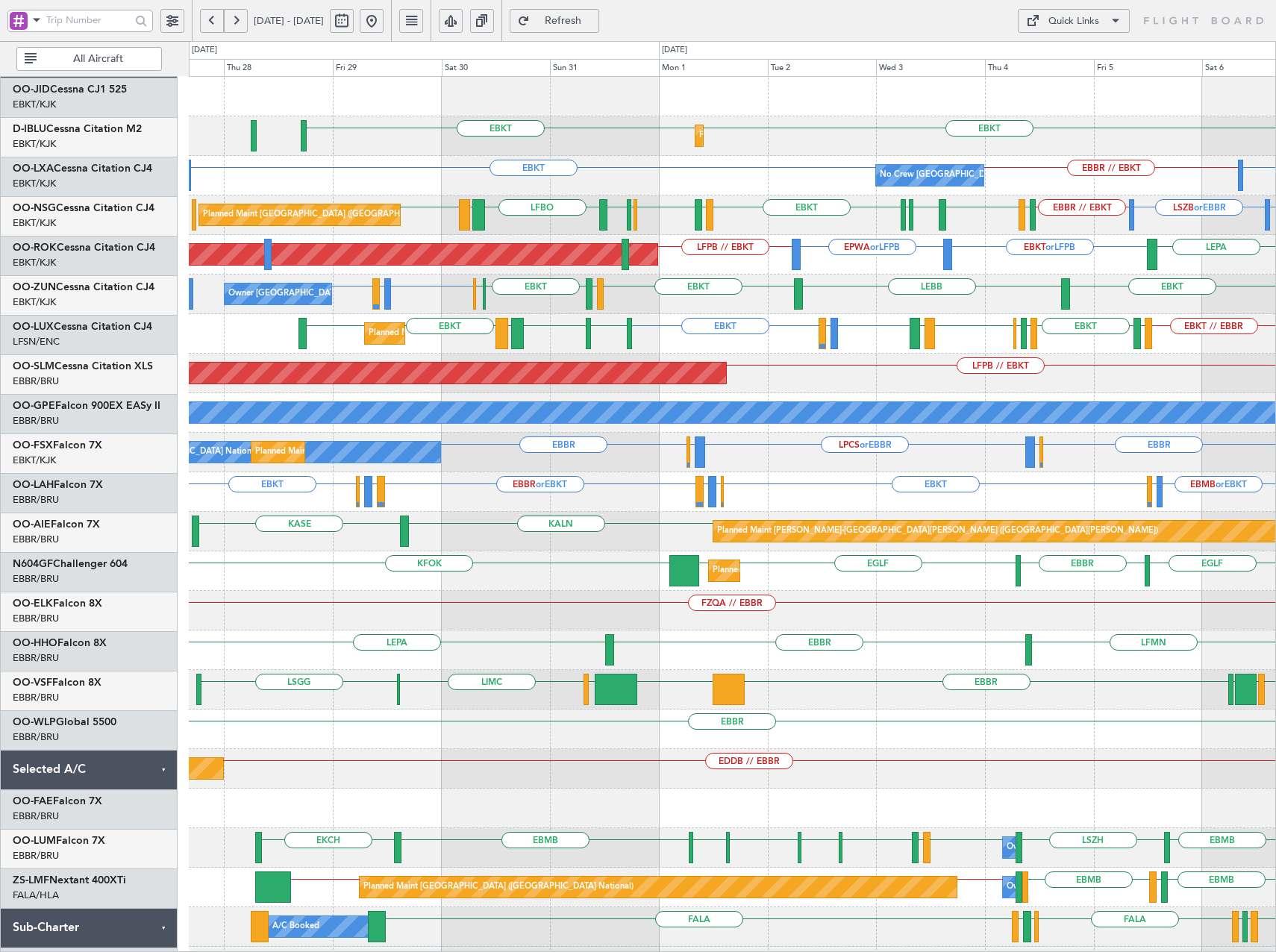
scroll to position [0, 0]
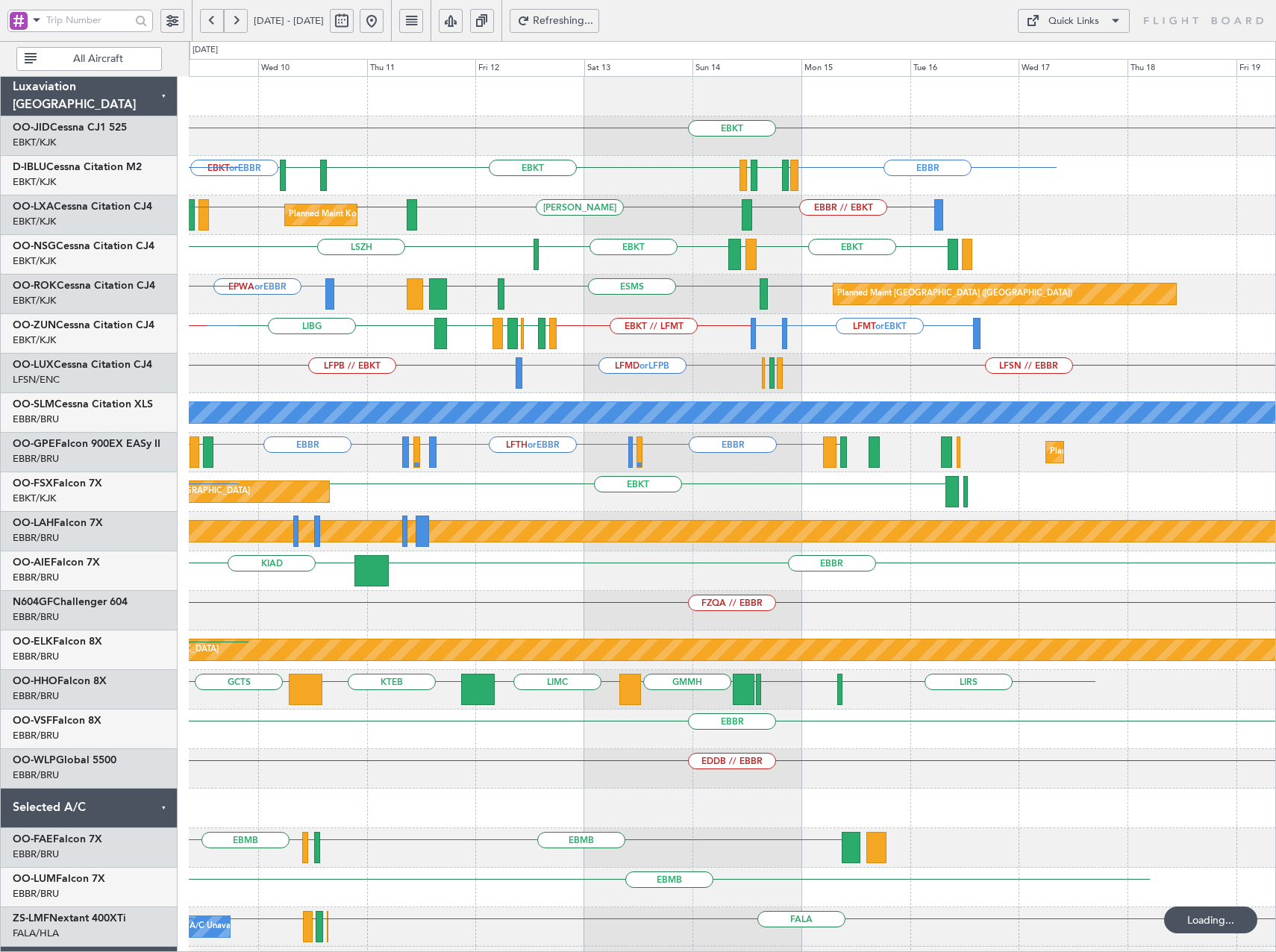
click at [670, 395] on div "EBKT EBKT or EBBR [GEOGRAPHIC_DATA] EBKT [GEOGRAPHIC_DATA] LFMT LFSN LFMT LSZB …" at bounding box center [732, 551] width 1086 height 950
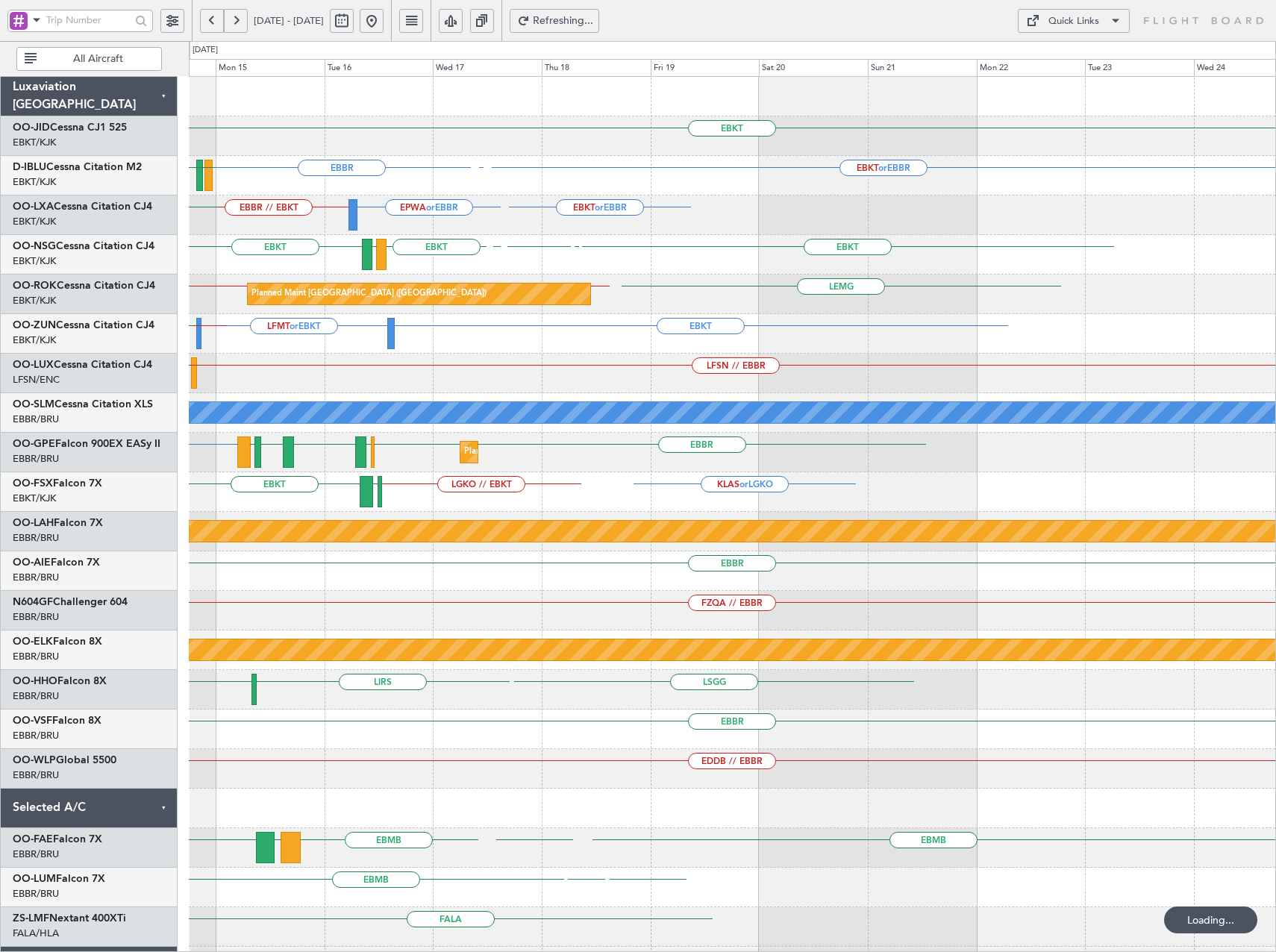
click at [403, 353] on div "EBKT LFMT or EBKT LFSN or EBKT LFMD EBKT [GEOGRAPHIC_DATA] EBKT // LFMT LIRN" at bounding box center [732, 334] width 1086 height 40
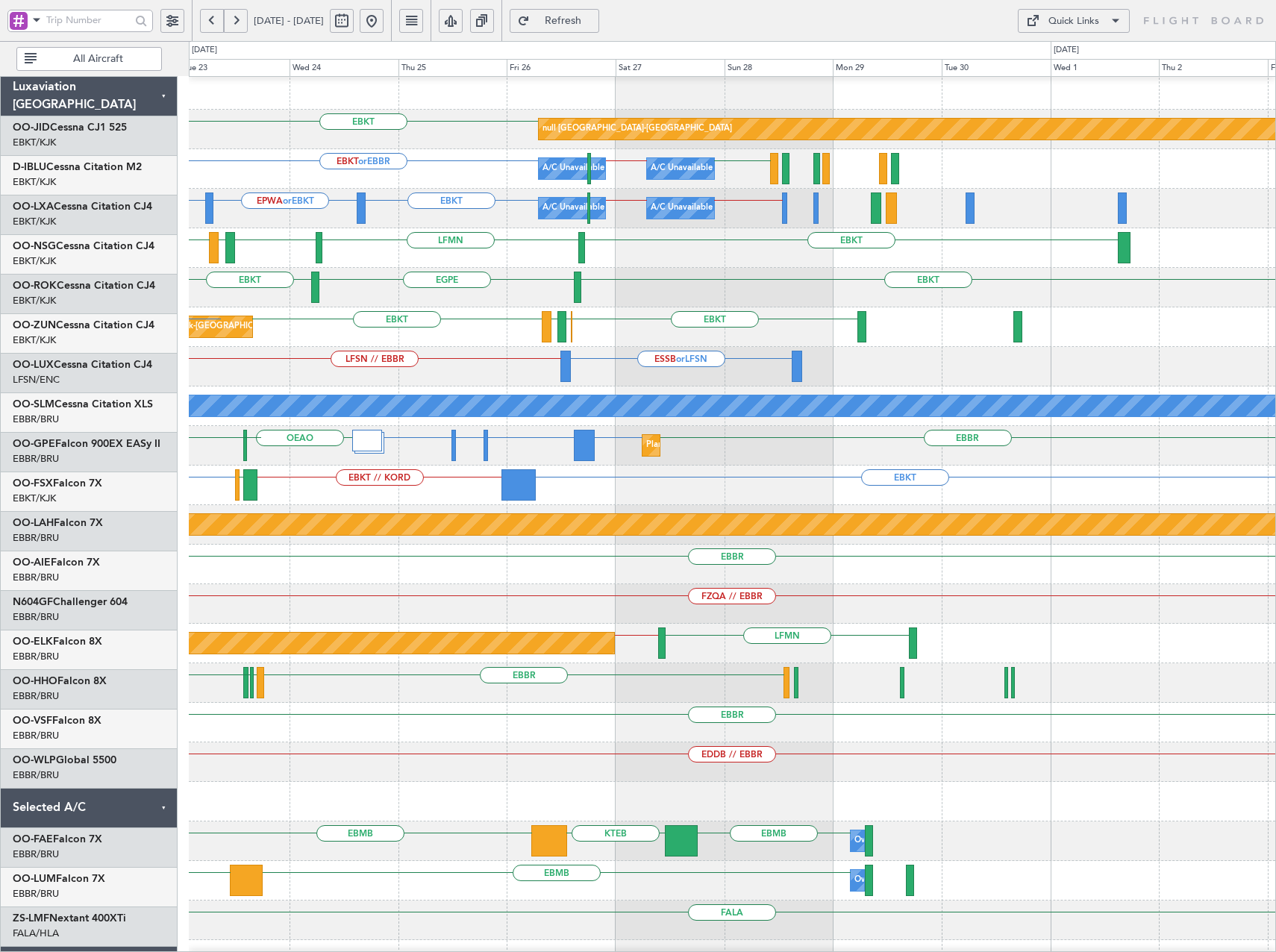
scroll to position [17, 0]
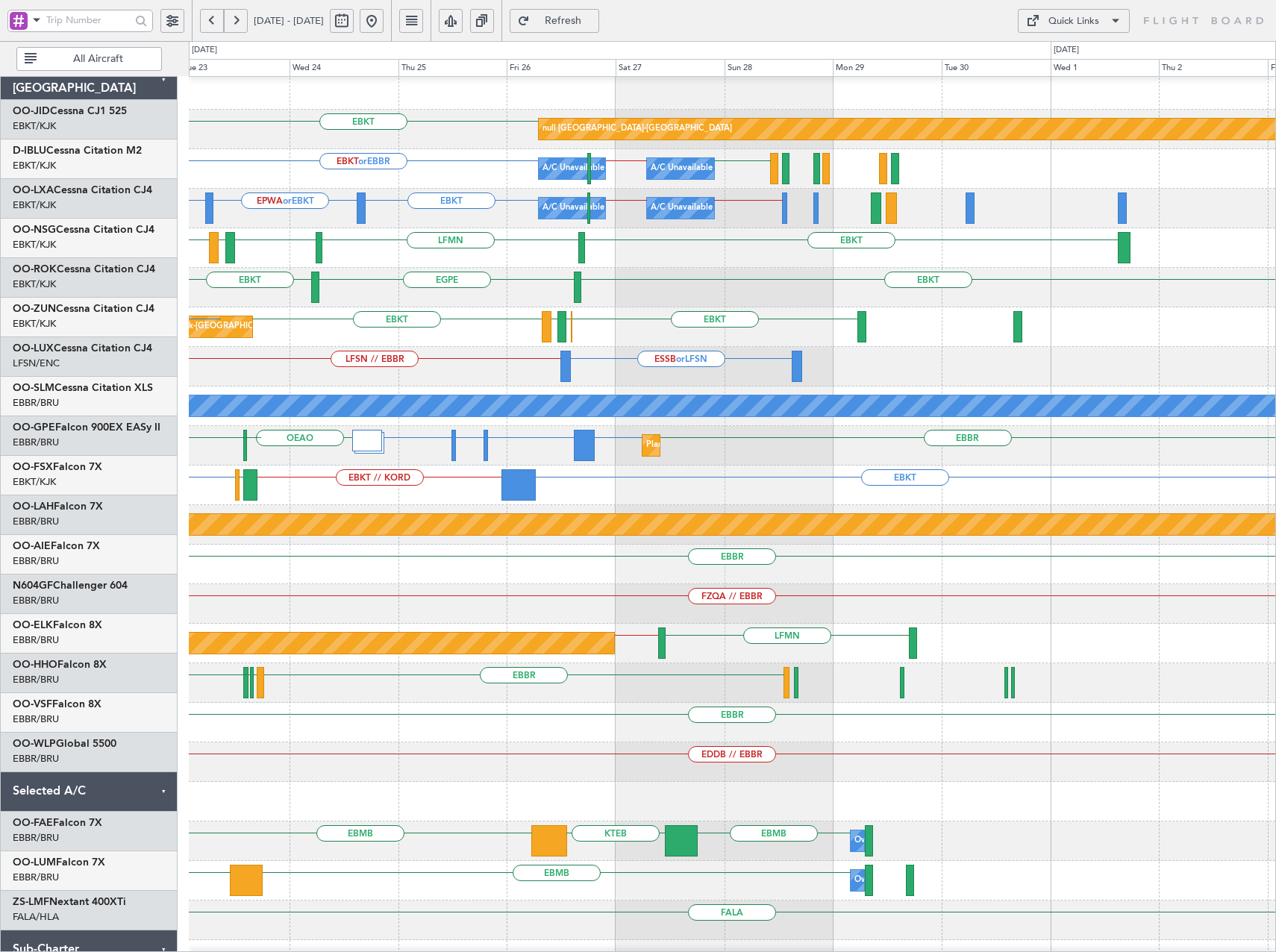
click at [359, 312] on div "EBKT EBOS [PERSON_NAME] EBKT Planned Maint [GEOGRAPHIC_DATA]-[GEOGRAPHIC_DATA] …" at bounding box center [732, 327] width 1086 height 40
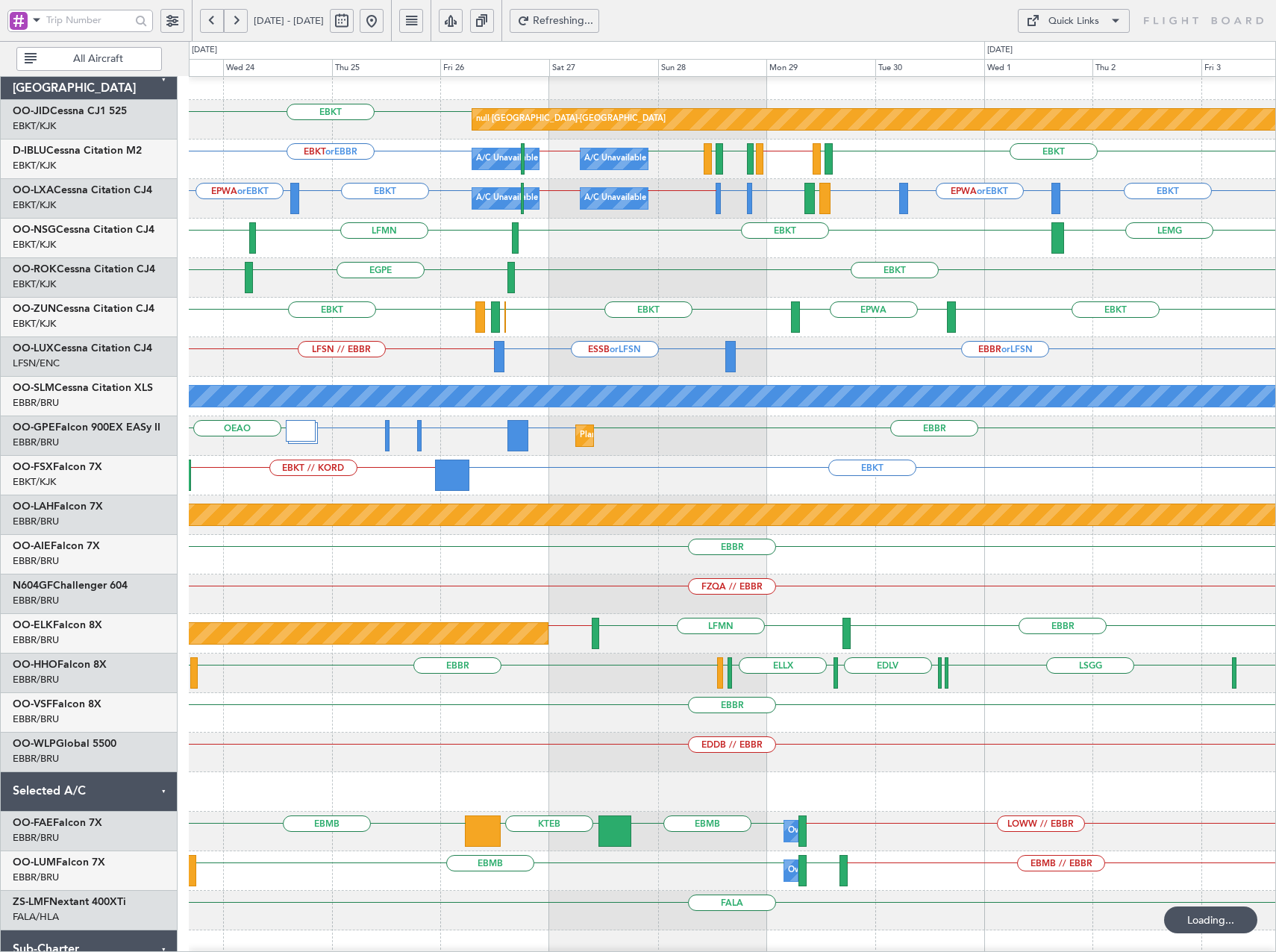
scroll to position [0, 0]
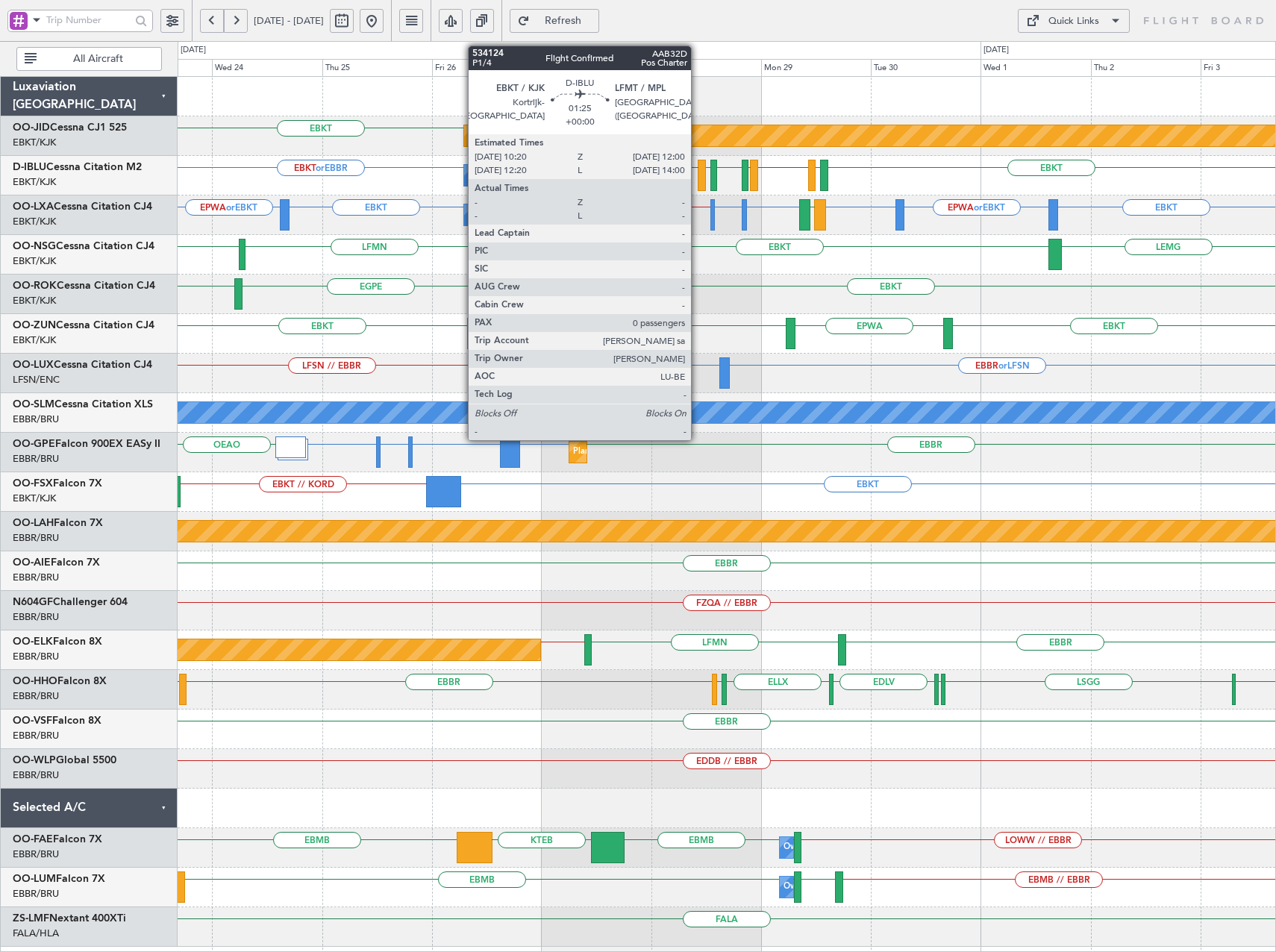
click at [699, 183] on div at bounding box center [702, 176] width 8 height 32
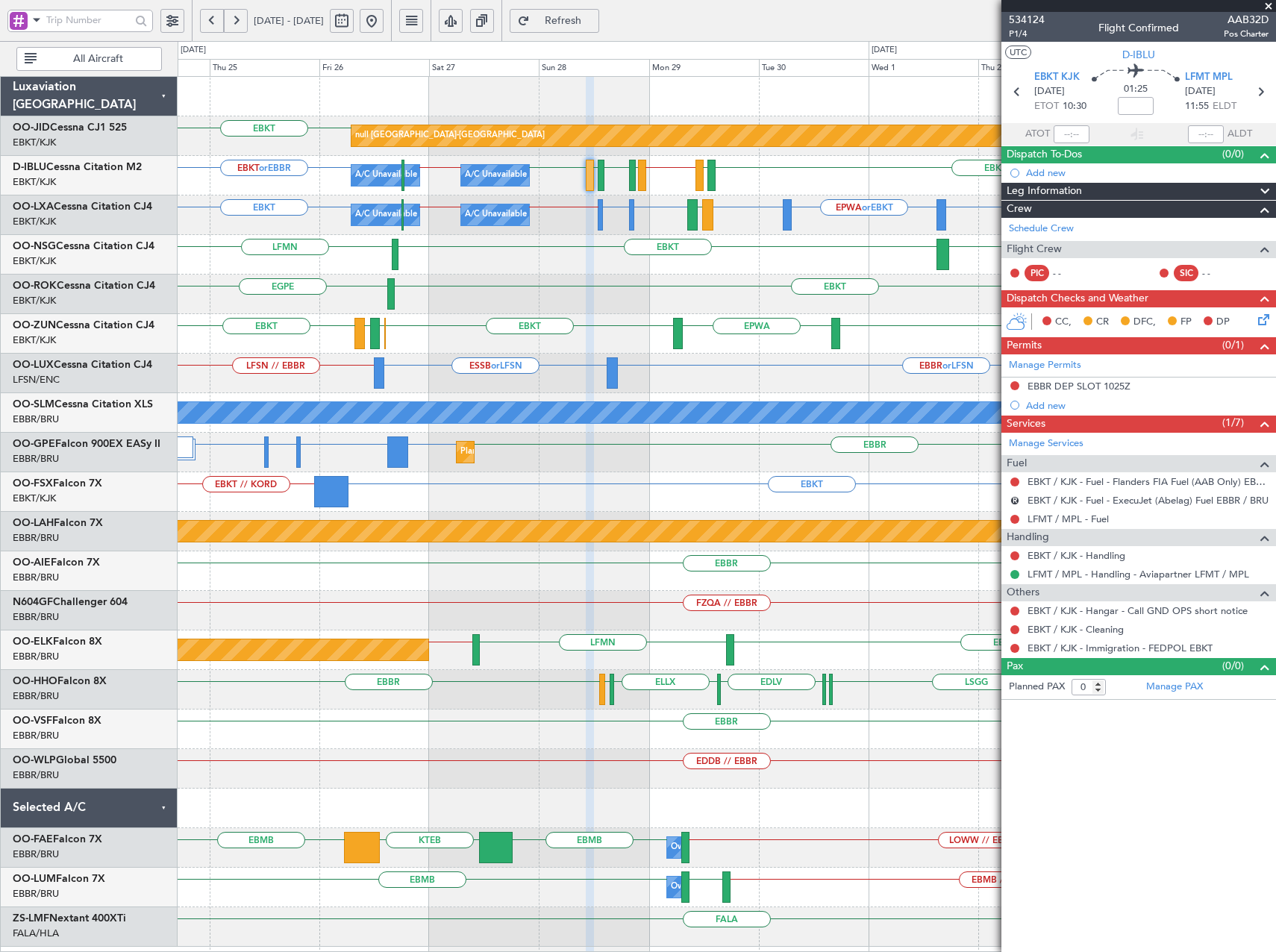
click at [1268, 6] on span at bounding box center [1268, 6] width 15 height 13
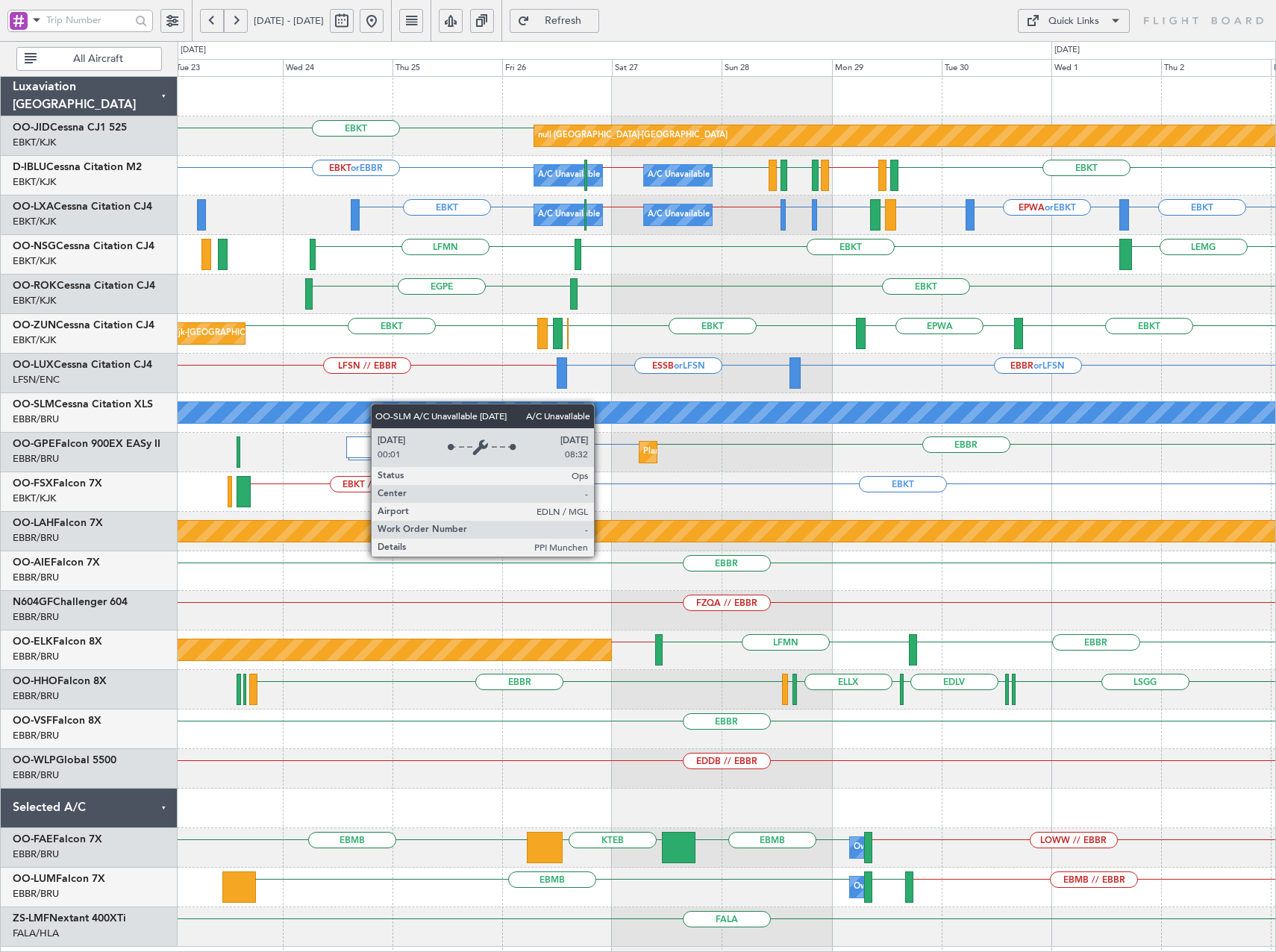
click at [475, 416] on div "EBKT Planned Maint [GEOGRAPHIC_DATA]-[GEOGRAPHIC_DATA] null [GEOGRAPHIC_DATA]-[…" at bounding box center [727, 512] width 1097 height 871
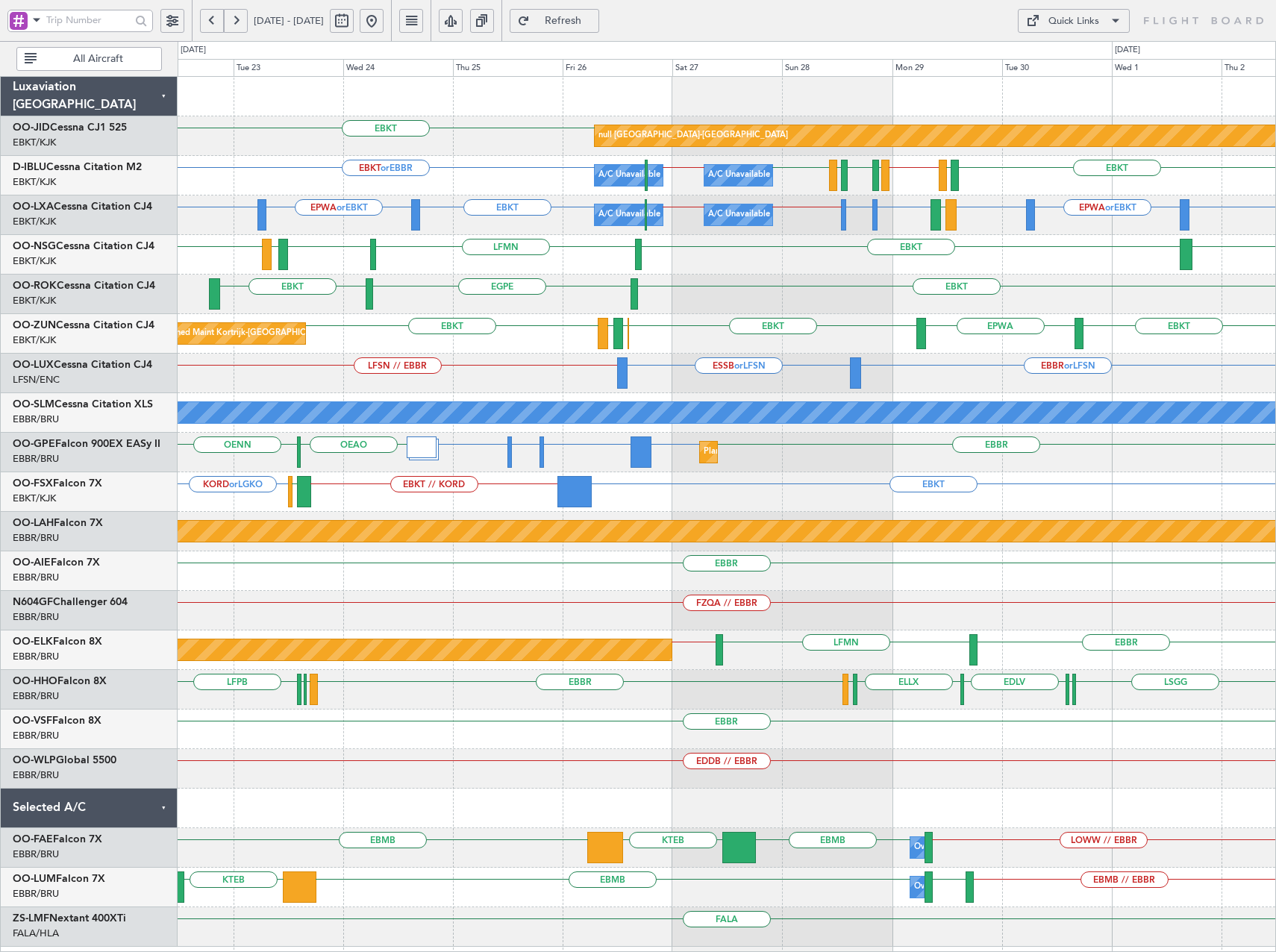
click at [535, 357] on div "Planned Maint Kortrijk-[GEOGRAPHIC_DATA] null [GEOGRAPHIC_DATA]-[GEOGRAPHIC_DAT…" at bounding box center [727, 512] width 1097 height 871
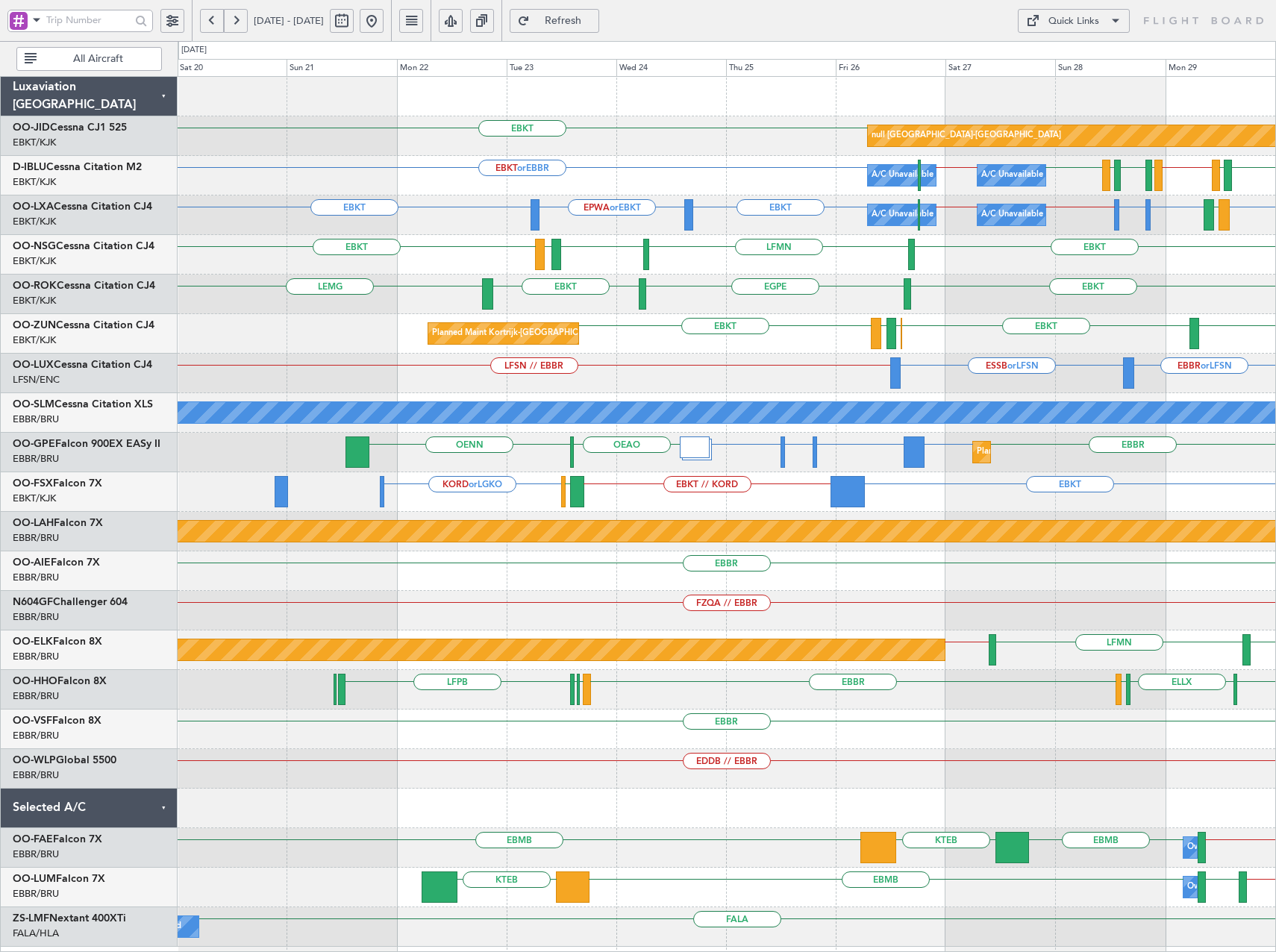
click at [798, 320] on div "Planned Maint Kortrijk-[GEOGRAPHIC_DATA] null [GEOGRAPHIC_DATA]-[GEOGRAPHIC_DAT…" at bounding box center [727, 512] width 1097 height 871
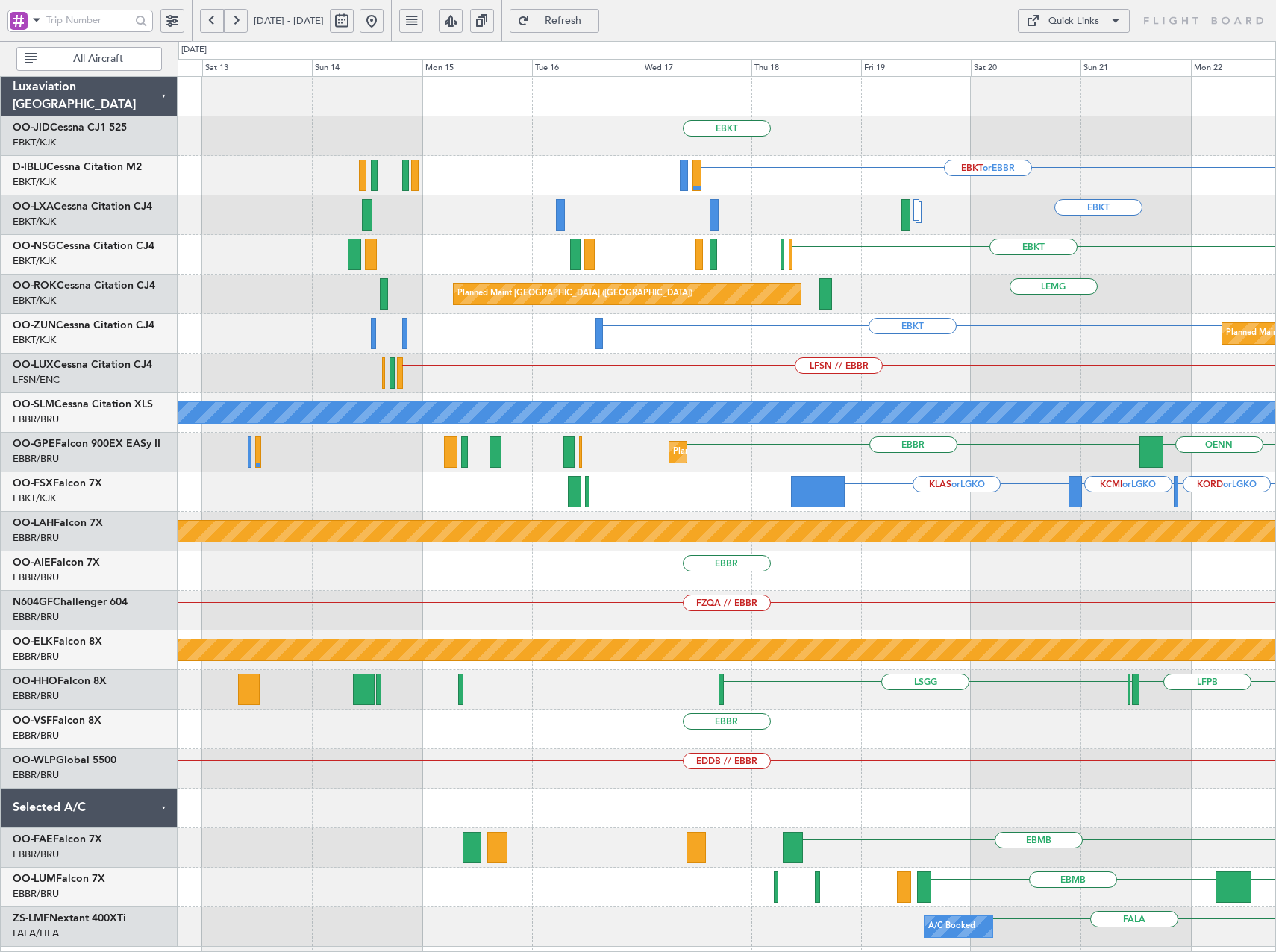
click at [1176, 516] on div "EBKT EBKT or EBBR EBKT EPWA or EBKT EBKT Planned Maint [GEOGRAPHIC_DATA]-[GEOGR…" at bounding box center [727, 512] width 1097 height 871
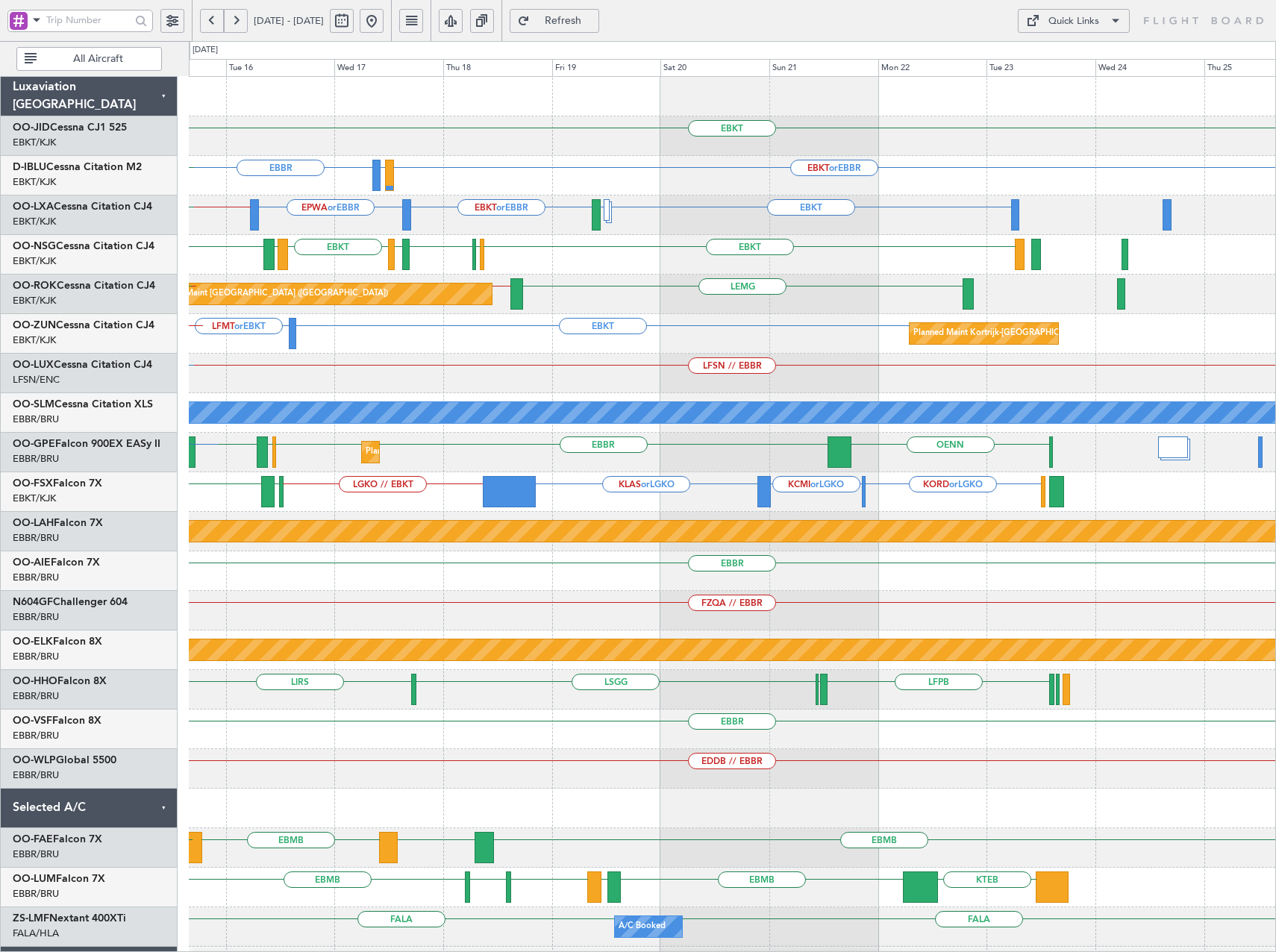
click at [581, 373] on div "LFSN // EBBR LFPB LFMN LFMD or LFPB" at bounding box center [732, 373] width 1086 height 40
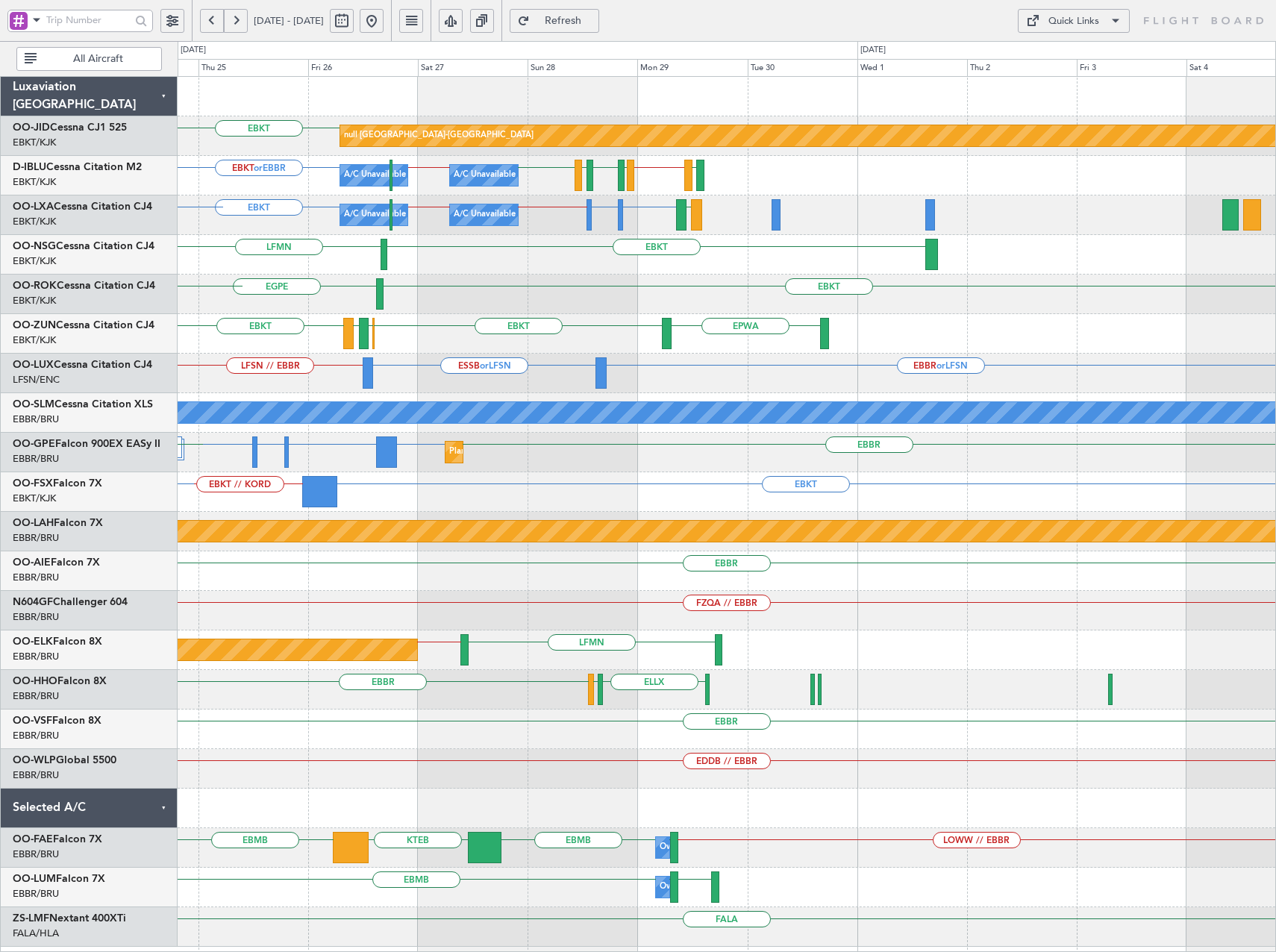
click at [502, 274] on div "EBKT LFMN EBKT LEPA EBKT" at bounding box center [727, 255] width 1097 height 40
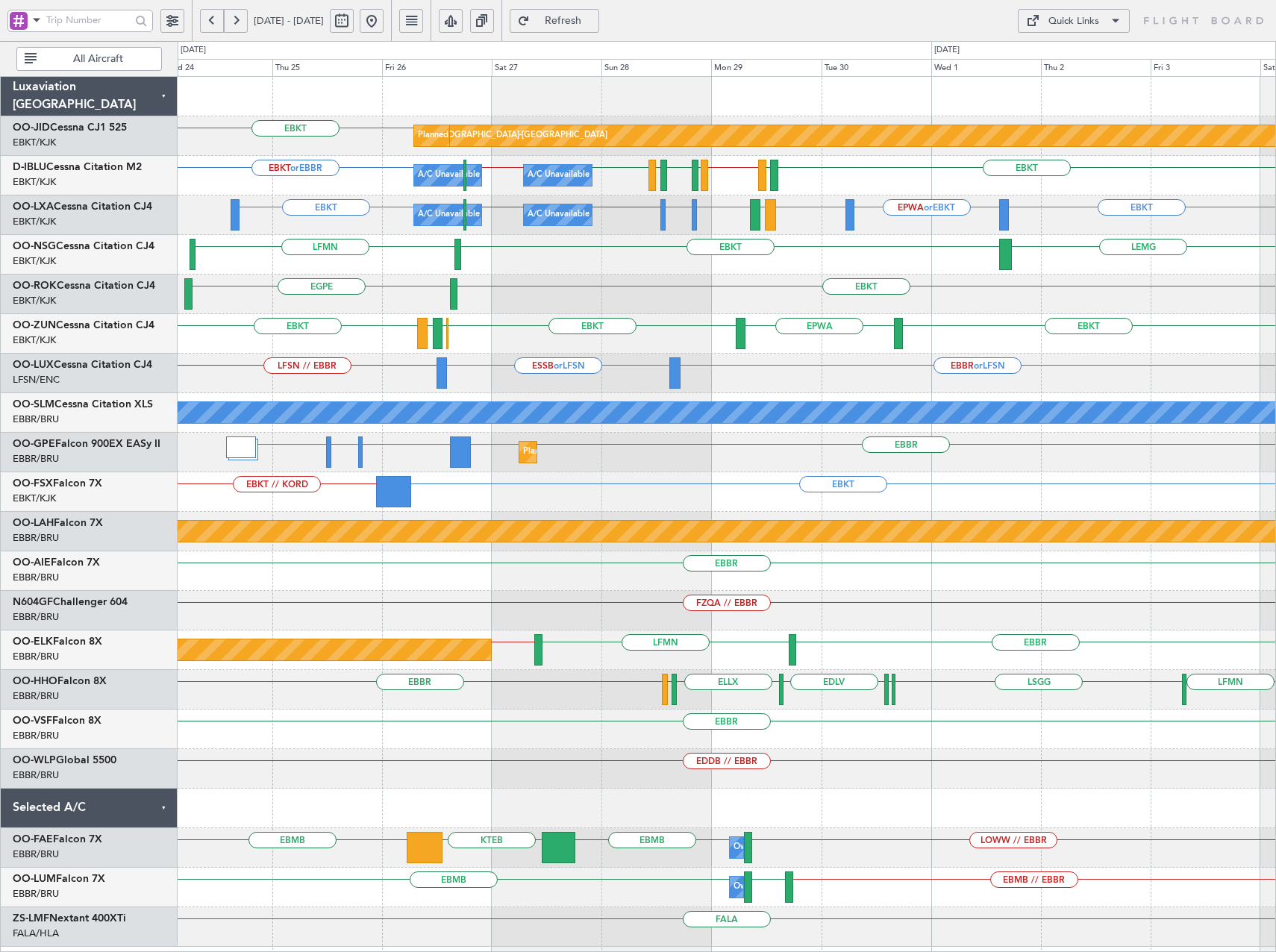
click at [555, 349] on div "EBKT EBKT EBOS [PERSON_NAME] EBKT EPWA Planned Maint [GEOGRAPHIC_DATA]-[GEOGRAP…" at bounding box center [727, 334] width 1097 height 40
click at [383, 21] on button at bounding box center [372, 21] width 24 height 24
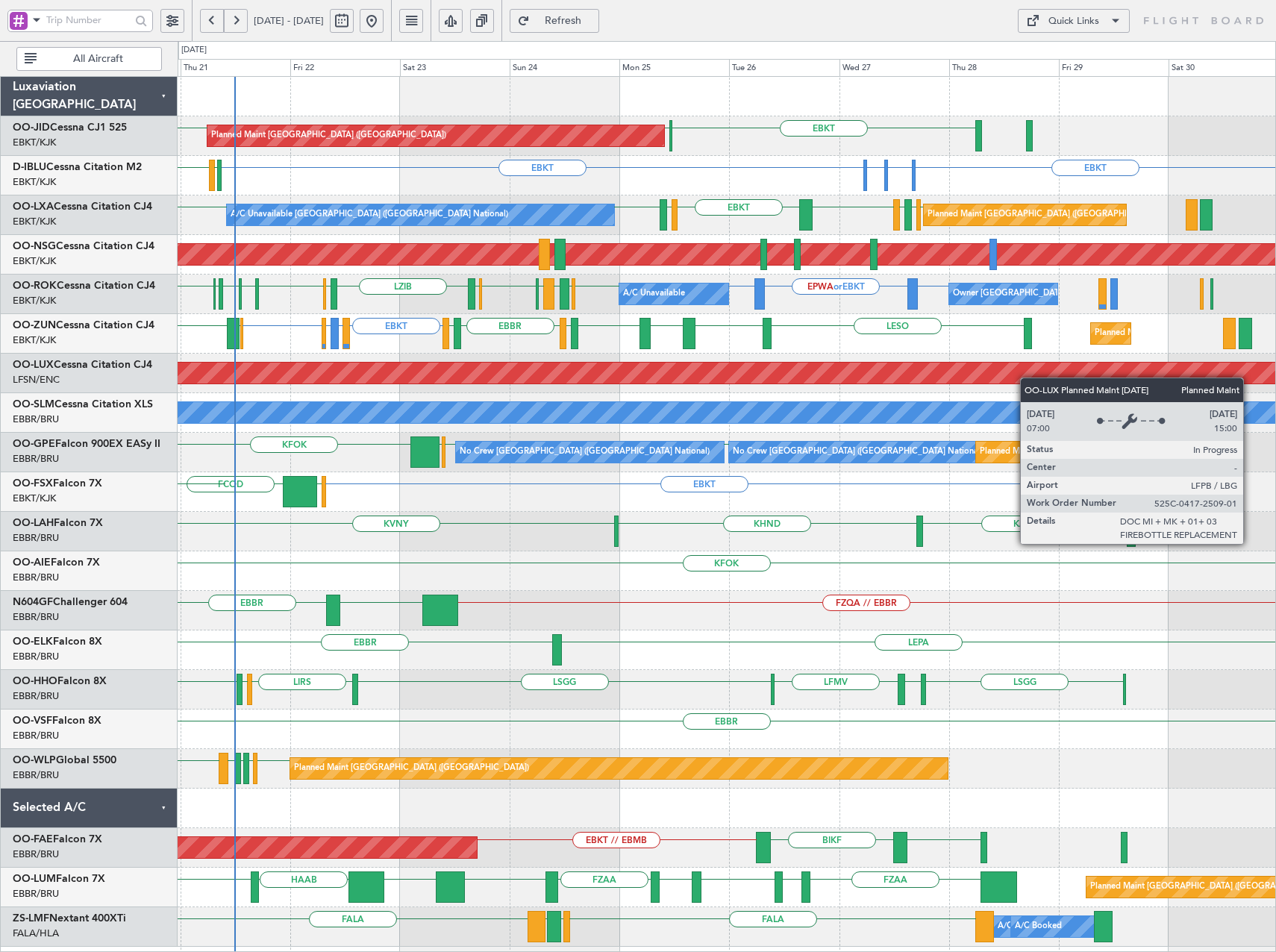
click at [831, 380] on div "Planned Maint [GEOGRAPHIC_DATA] ([GEOGRAPHIC_DATA]) EBKT LFPB LFPB Planned Main…" at bounding box center [727, 512] width 1097 height 871
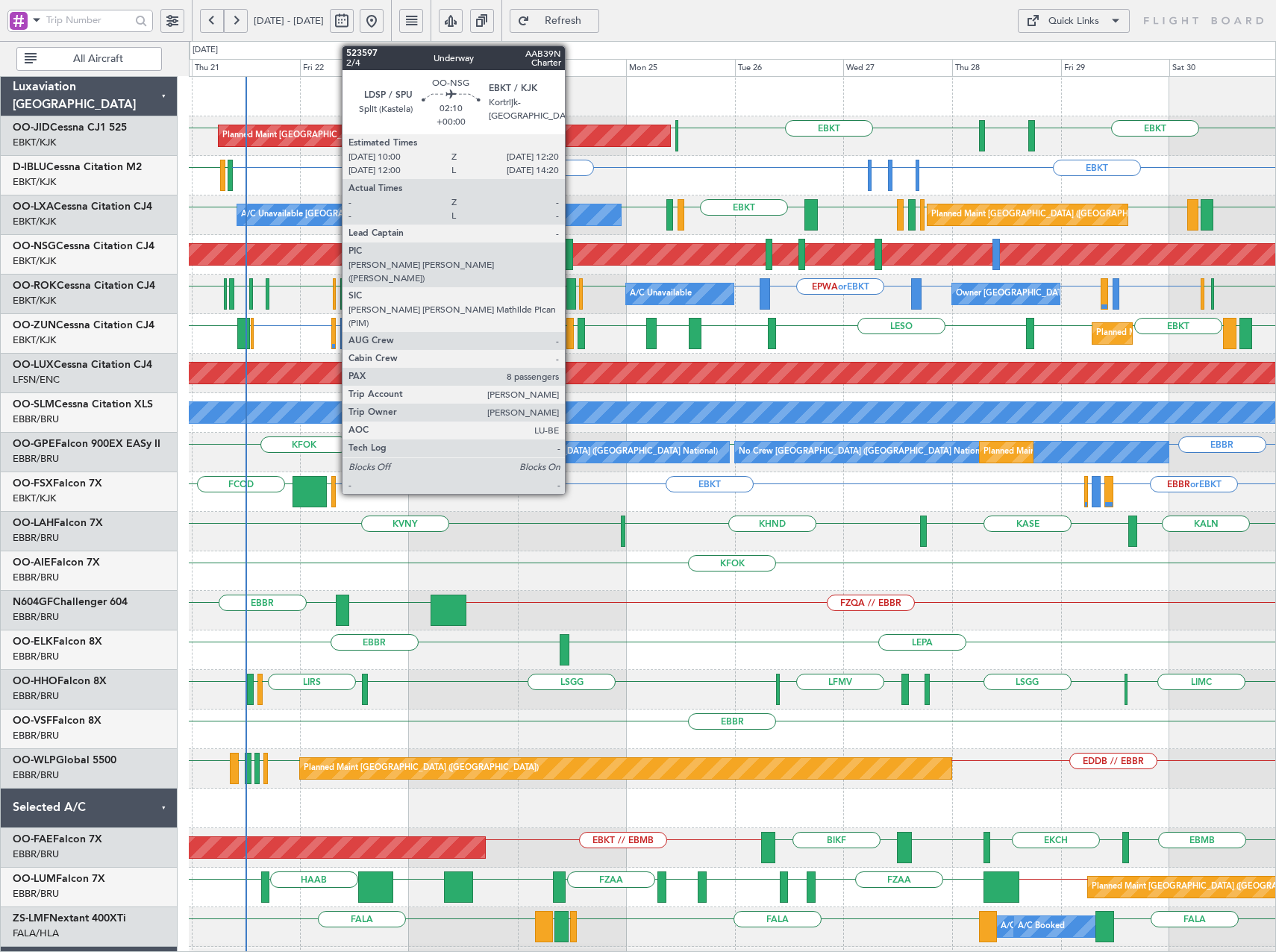
click at [572, 256] on div at bounding box center [568, 255] width 11 height 32
